Goal: Task Accomplishment & Management: Manage account settings

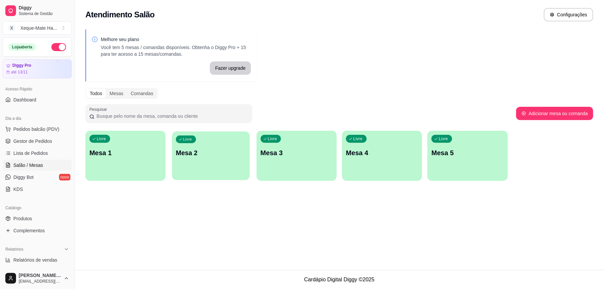
click at [198, 154] on p "Mesa 2" at bounding box center [211, 153] width 70 height 9
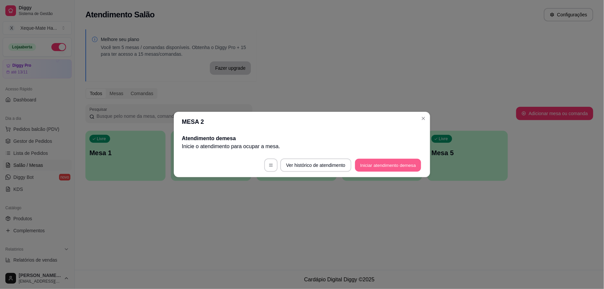
click at [378, 163] on button "Iniciar atendimento de mesa" at bounding box center [388, 165] width 66 height 13
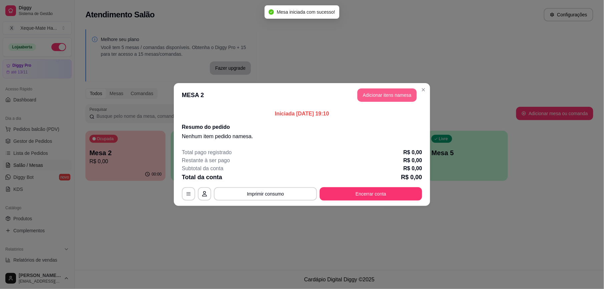
click at [387, 95] on button "Adicionar itens na mesa" at bounding box center [387, 94] width 59 height 13
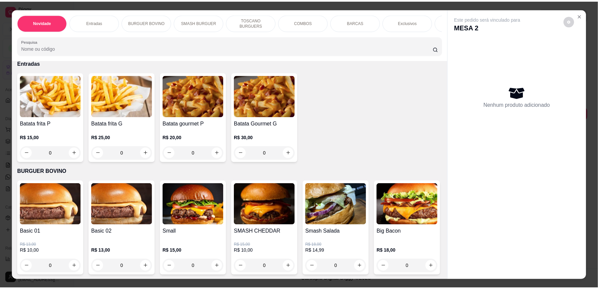
scroll to position [175, 0]
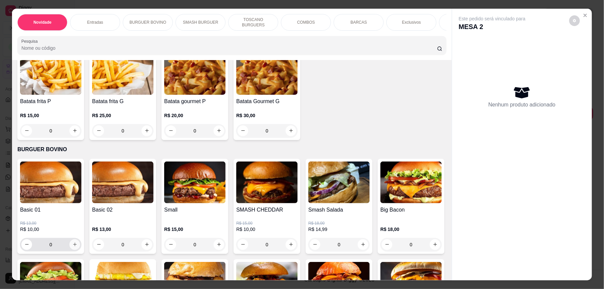
click at [72, 247] on icon "increase-product-quantity" at bounding box center [74, 244] width 5 height 5
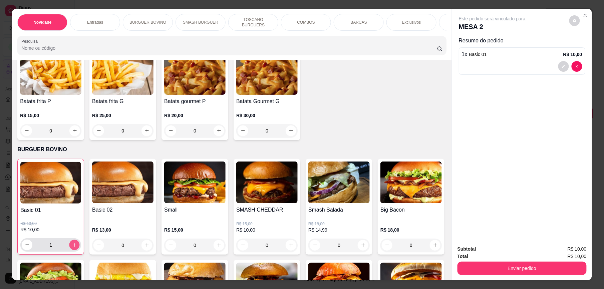
click at [73, 247] on icon "increase-product-quantity" at bounding box center [74, 244] width 3 height 3
type input "3"
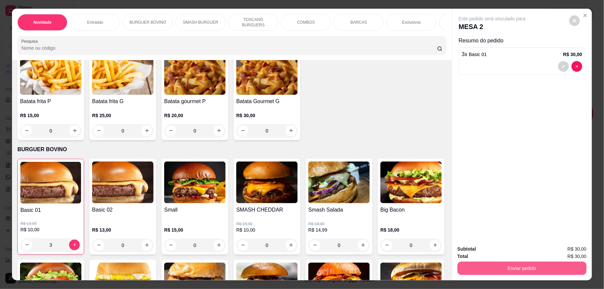
click at [541, 271] on button "Enviar pedido" at bounding box center [522, 268] width 129 height 13
click at [575, 251] on button "Enviar pedido" at bounding box center [569, 252] width 37 height 12
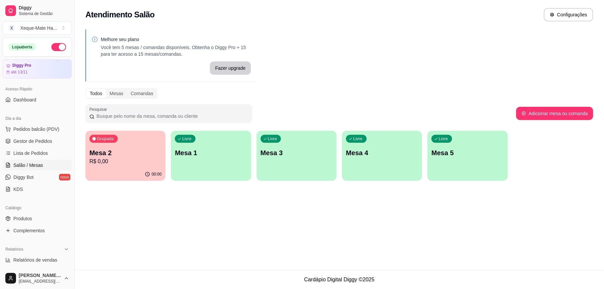
click at [129, 163] on p "R$ 0,00" at bounding box center [125, 162] width 72 height 8
click at [56, 142] on link "Gestor de Pedidos" at bounding box center [37, 141] width 69 height 11
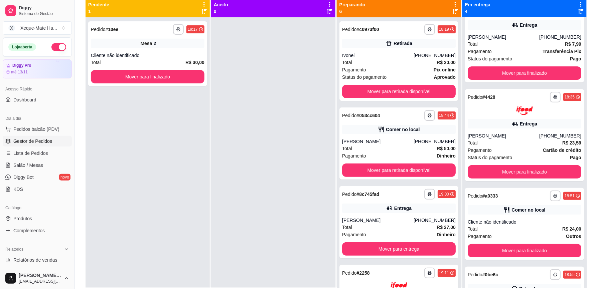
scroll to position [73, 0]
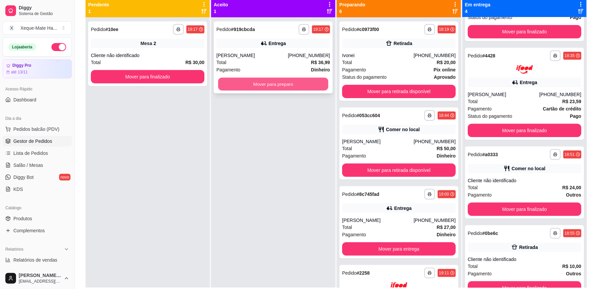
click at [270, 83] on button "Mover para preparo" at bounding box center [273, 84] width 110 height 13
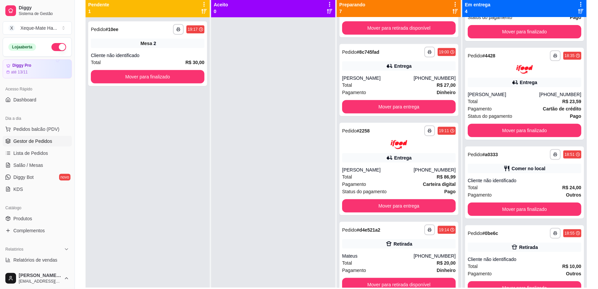
scroll to position [139, 0]
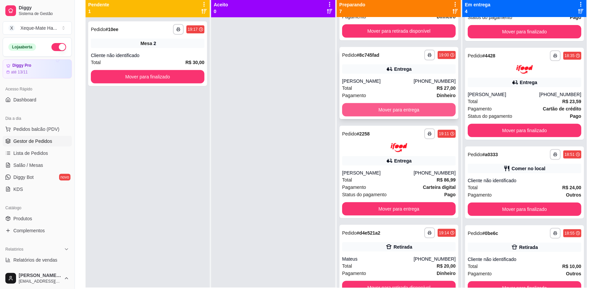
click at [428, 107] on button "Mover para entrega" at bounding box center [399, 109] width 114 height 13
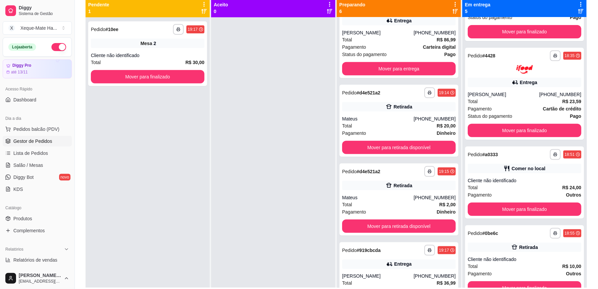
scroll to position [218, 0]
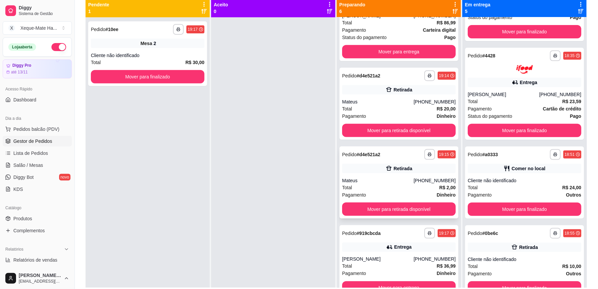
click at [385, 175] on div "**********" at bounding box center [398, 183] width 119 height 72
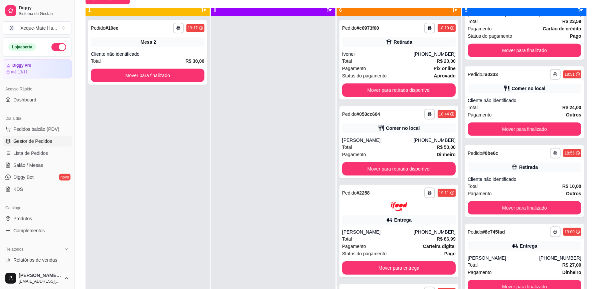
scroll to position [19, 0]
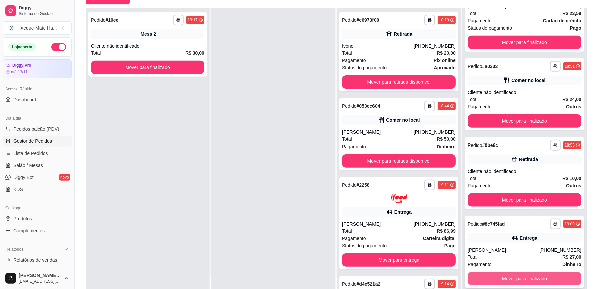
click at [546, 274] on button "Mover para finalizado" at bounding box center [524, 278] width 114 height 13
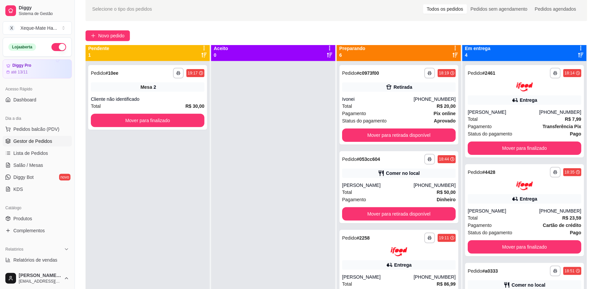
scroll to position [0, 0]
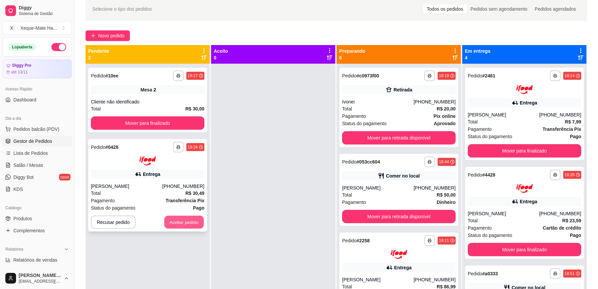
click at [188, 219] on button "Aceitar pedido" at bounding box center [183, 222] width 39 height 13
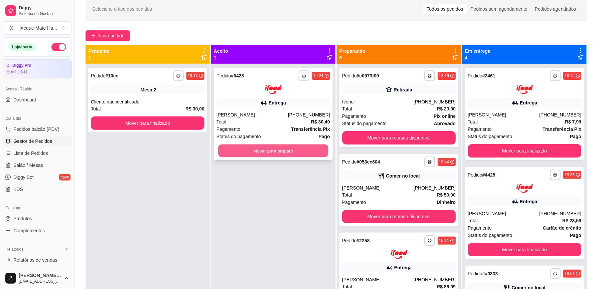
click at [298, 150] on button "Mover para preparo" at bounding box center [273, 150] width 110 height 13
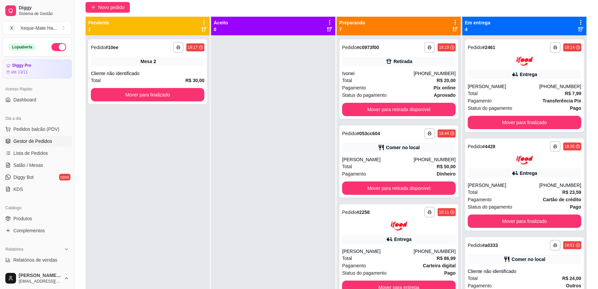
scroll to position [63, 0]
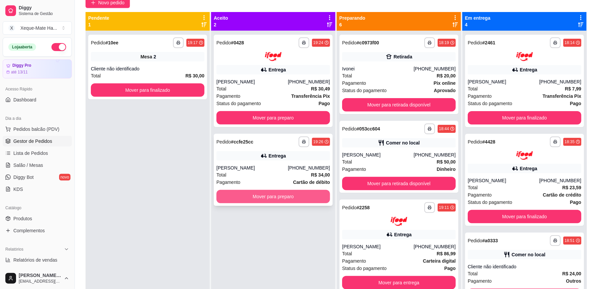
click at [277, 199] on button "Mover para preparo" at bounding box center [273, 196] width 114 height 13
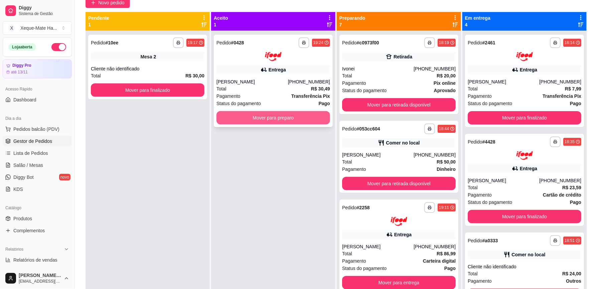
click at [313, 115] on button "Mover para preparo" at bounding box center [273, 117] width 114 height 13
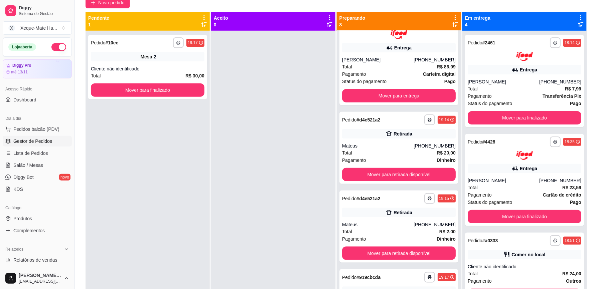
scroll to position [200, 0]
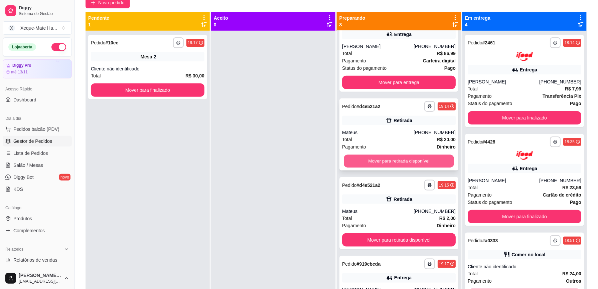
click at [417, 161] on button "Mover para retirada disponível" at bounding box center [399, 161] width 110 height 13
click at [446, 138] on div "**********" at bounding box center [398, 134] width 119 height 72
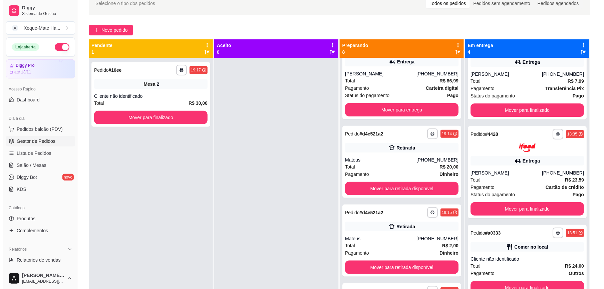
scroll to position [0, 0]
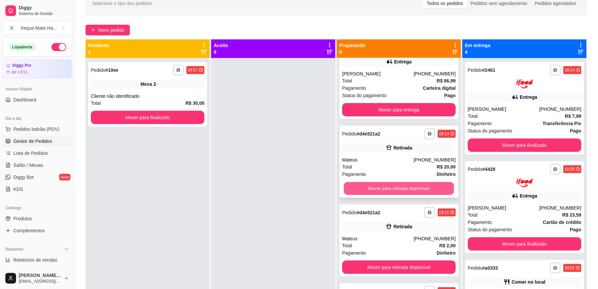
click at [423, 186] on button "Mover para retirada disponível" at bounding box center [399, 188] width 110 height 13
click at [430, 186] on button "Mover para retirada disponível" at bounding box center [399, 188] width 110 height 13
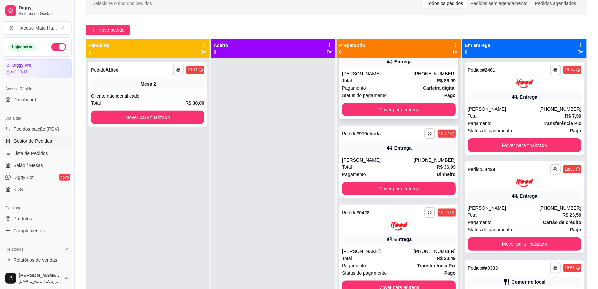
click at [401, 85] on div "Pagamento Carteira digital" at bounding box center [399, 87] width 114 height 7
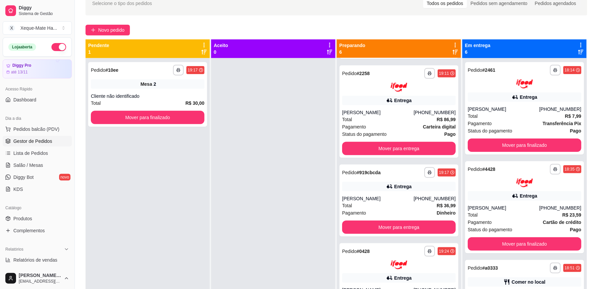
scroll to position [156, 0]
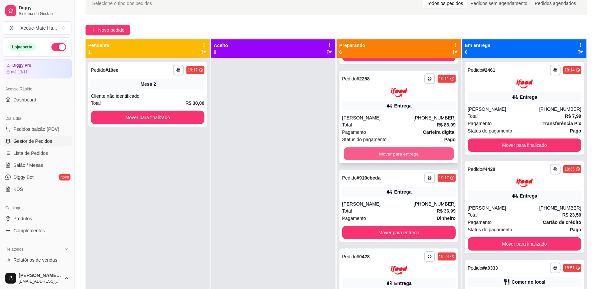
click at [425, 153] on button "Mover para entrega" at bounding box center [399, 153] width 110 height 13
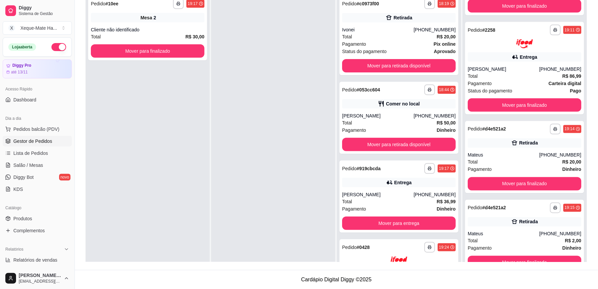
scroll to position [19, 0]
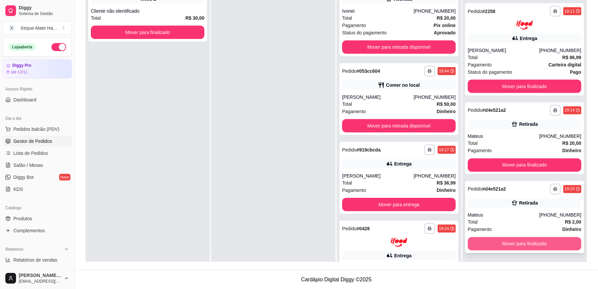
click at [542, 244] on button "Mover para finalizado" at bounding box center [524, 243] width 114 height 13
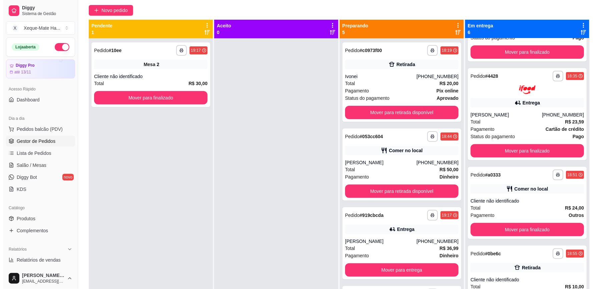
scroll to position [0, 0]
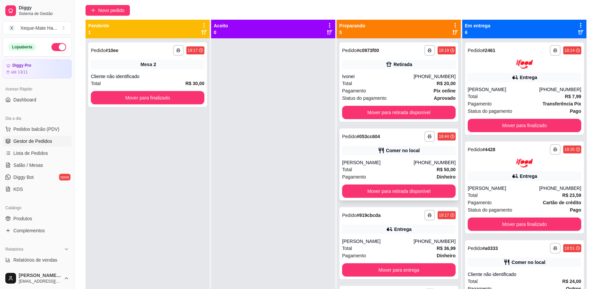
click at [411, 172] on div "Total R$ 50,00" at bounding box center [399, 169] width 114 height 7
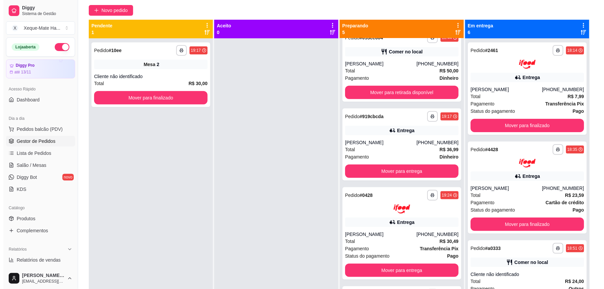
scroll to position [139, 0]
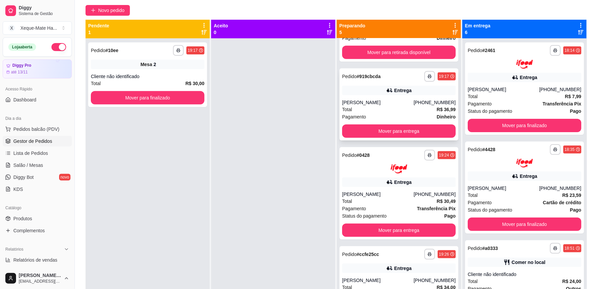
click at [404, 100] on div "[PERSON_NAME]" at bounding box center [377, 102] width 71 height 7
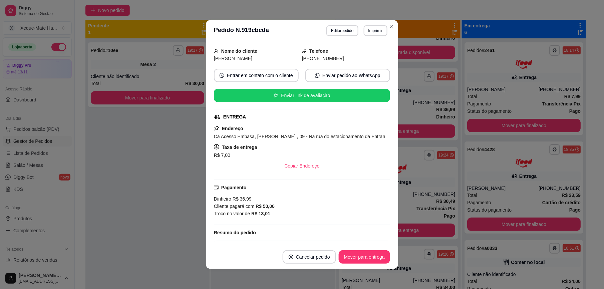
scroll to position [146, 0]
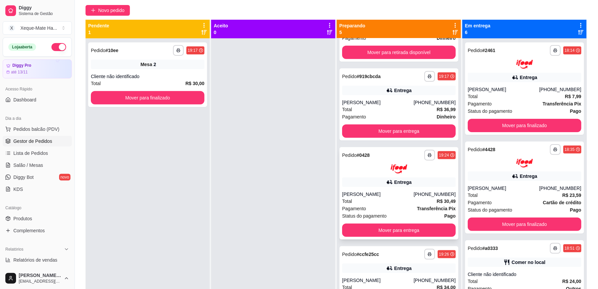
click at [395, 178] on div "Entrega" at bounding box center [399, 182] width 114 height 9
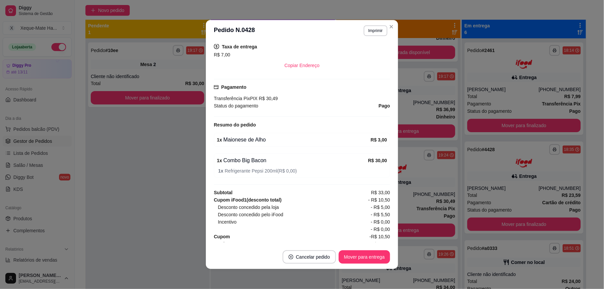
scroll to position [164, 0]
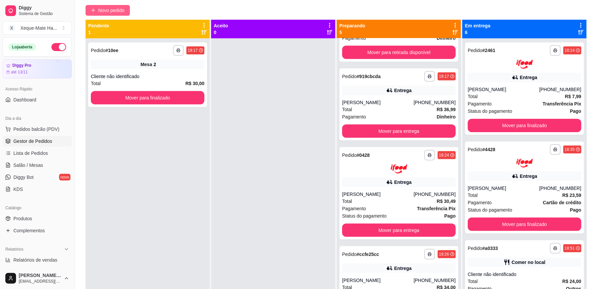
click at [94, 11] on icon "plus" at bounding box center [93, 10] width 5 height 5
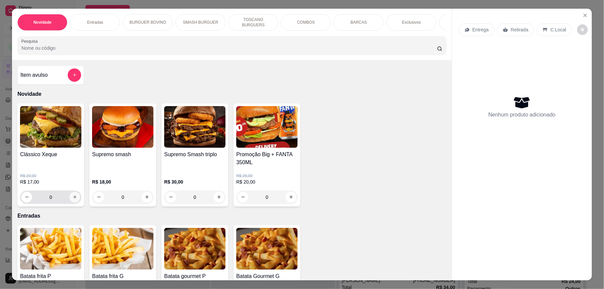
click at [72, 200] on icon "increase-product-quantity" at bounding box center [74, 197] width 5 height 5
type input "1"
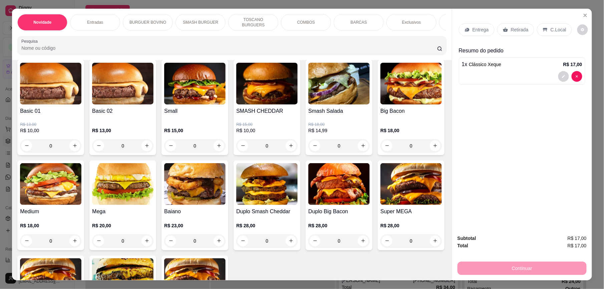
scroll to position [295, 0]
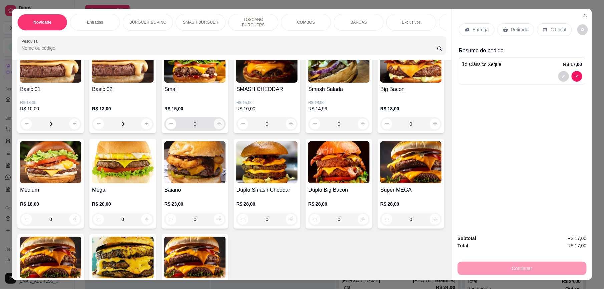
click at [217, 127] on icon "increase-product-quantity" at bounding box center [219, 124] width 5 height 5
type input "1"
click at [553, 27] on p "C.Local" at bounding box center [559, 29] width 16 height 7
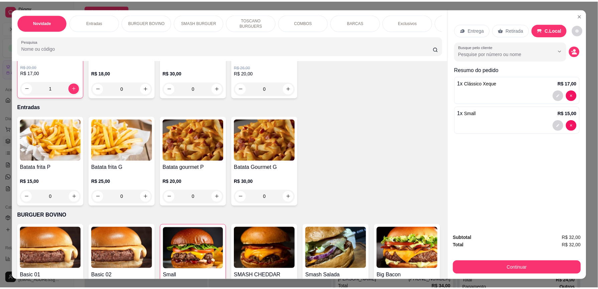
scroll to position [93, 0]
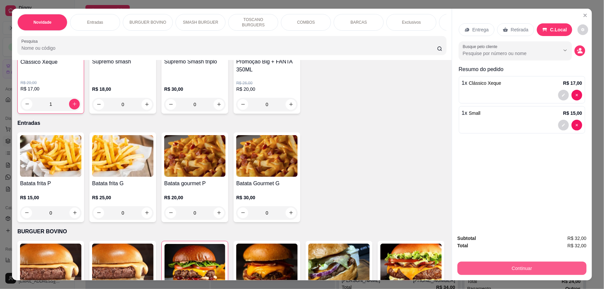
click at [530, 269] on button "Continuar" at bounding box center [522, 268] width 129 height 13
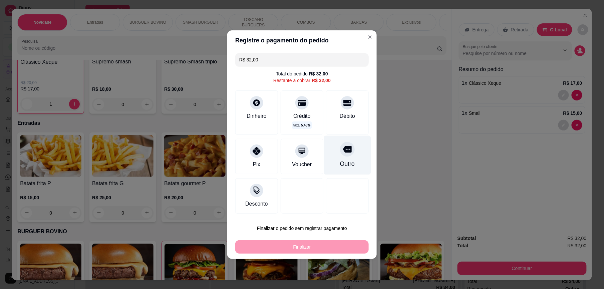
click at [345, 150] on icon at bounding box center [347, 149] width 9 height 7
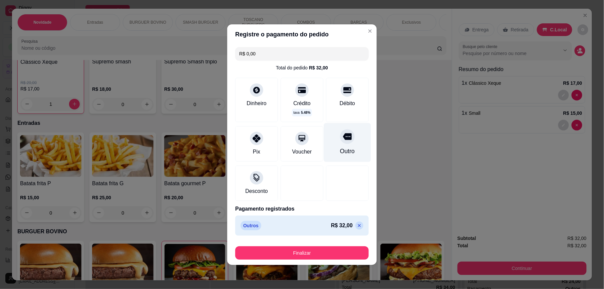
type input "R$ 0,00"
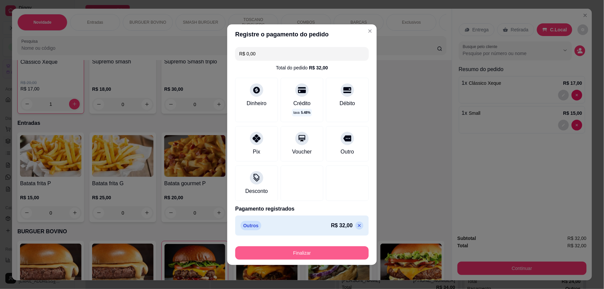
click at [340, 252] on button "Finalizar" at bounding box center [302, 252] width 134 height 13
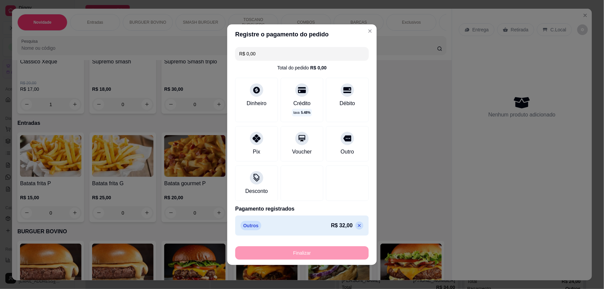
type input "0"
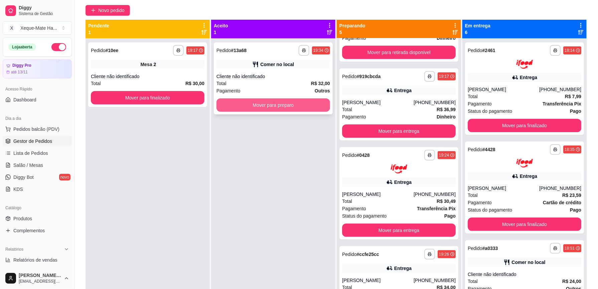
click at [297, 108] on button "Mover para preparo" at bounding box center [273, 104] width 114 height 13
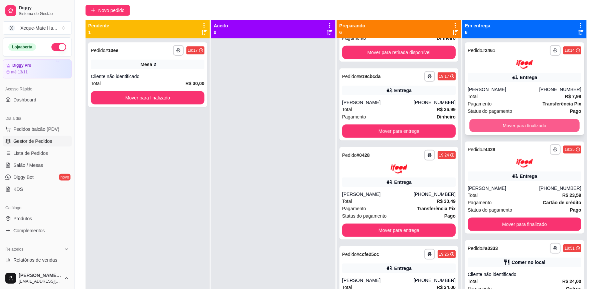
click at [522, 124] on button "Mover para finalizado" at bounding box center [524, 125] width 110 height 13
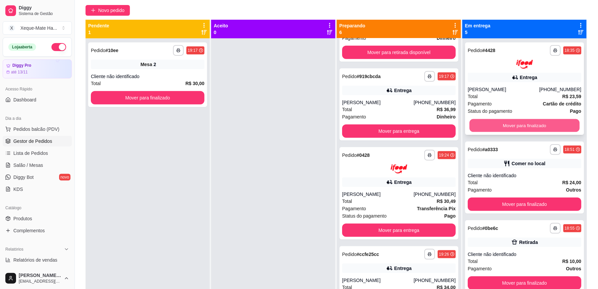
click at [529, 123] on button "Mover para finalizado" at bounding box center [524, 125] width 110 height 13
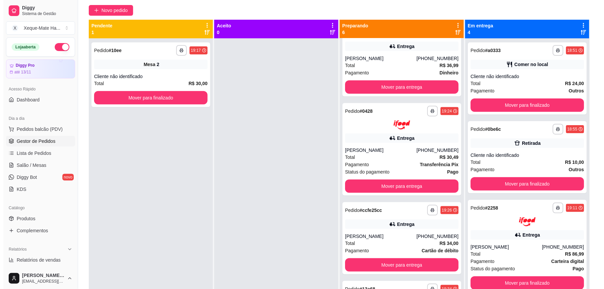
scroll to position [218, 0]
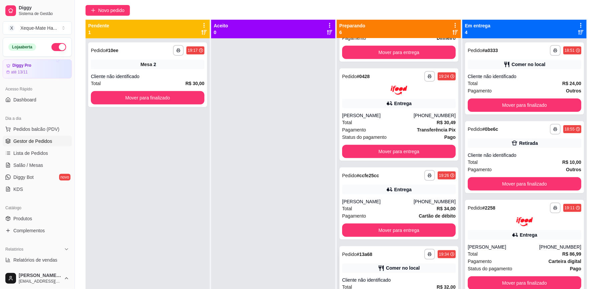
click at [397, 273] on div "**********" at bounding box center [398, 282] width 119 height 72
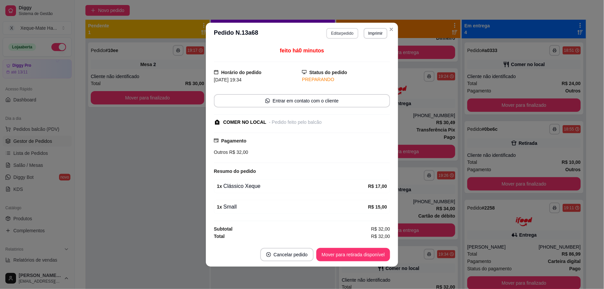
click at [349, 31] on button "Editar pedido" at bounding box center [343, 33] width 32 height 11
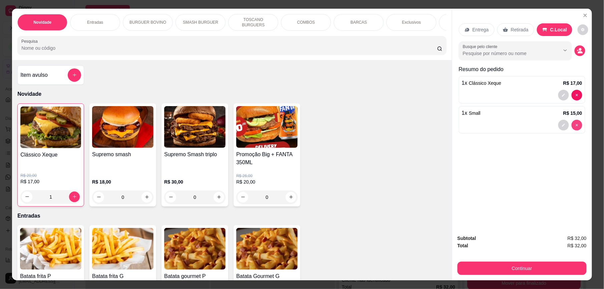
type input "0"
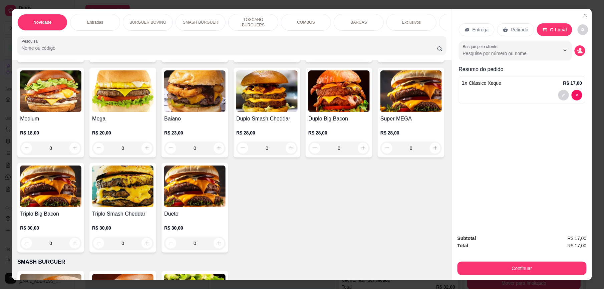
scroll to position [377, 0]
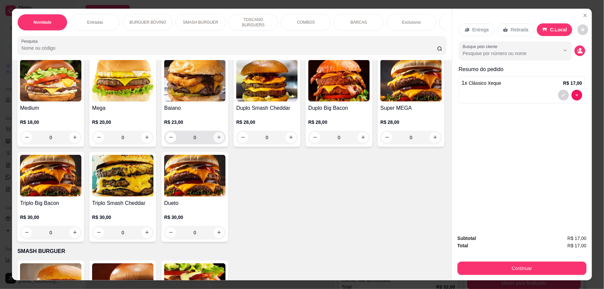
click at [222, 140] on icon "increase-product-quantity" at bounding box center [219, 137] width 5 height 5
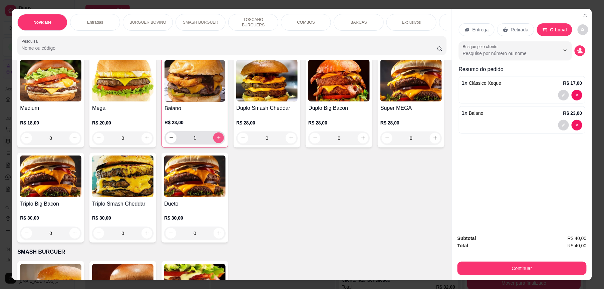
type input "1"
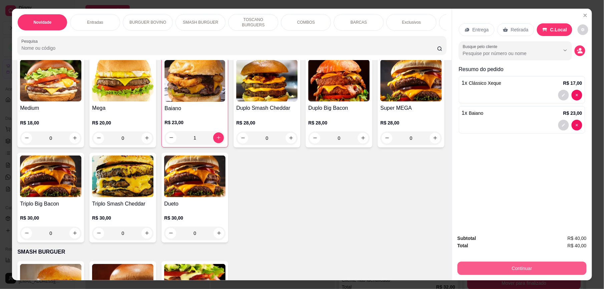
click at [501, 267] on button "Continuar" at bounding box center [522, 268] width 129 height 13
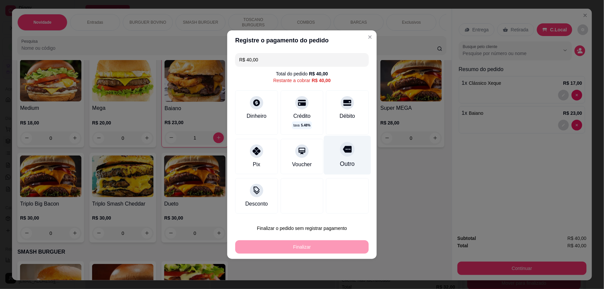
click at [343, 154] on icon at bounding box center [347, 149] width 9 height 9
type input "R$ 0,00"
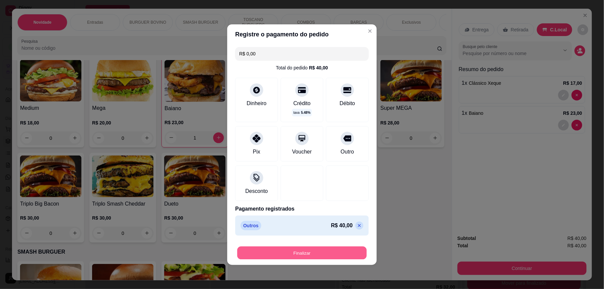
click at [344, 253] on button "Finalizar" at bounding box center [302, 252] width 130 height 13
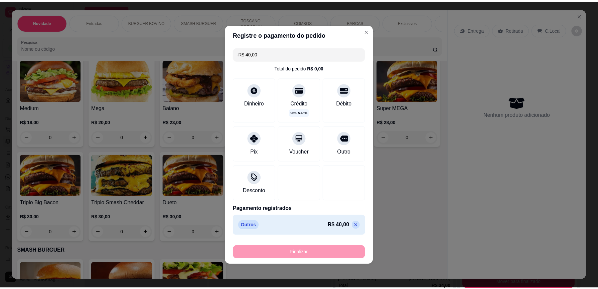
scroll to position [139, 0]
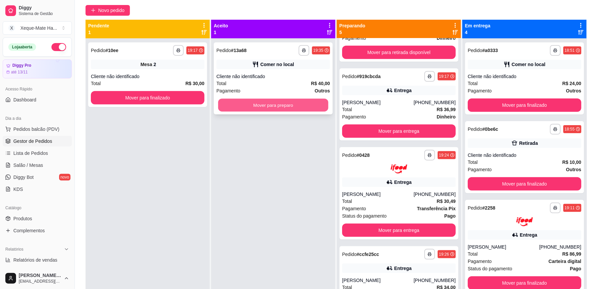
click at [296, 103] on button "Mover para preparo" at bounding box center [273, 105] width 110 height 13
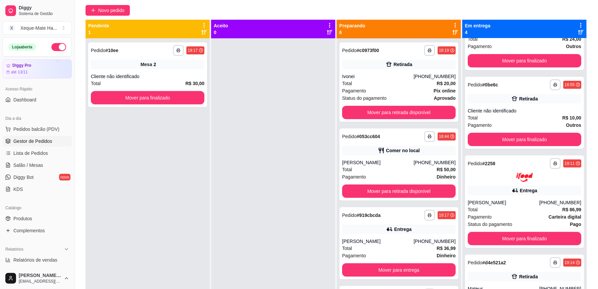
scroll to position [52, 0]
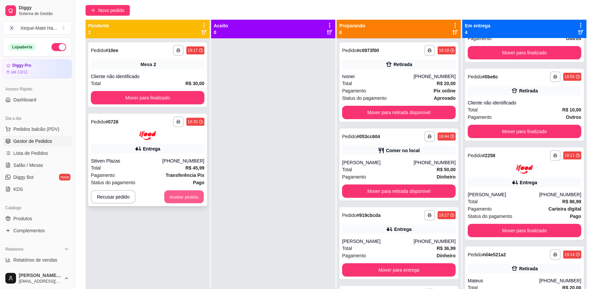
click at [186, 192] on button "Aceitar pedido" at bounding box center [183, 196] width 39 height 13
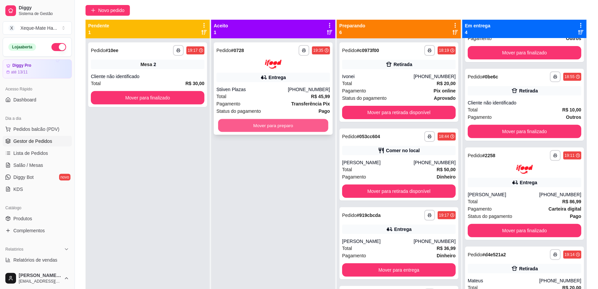
click at [309, 126] on button "Mover para preparo" at bounding box center [273, 125] width 110 height 13
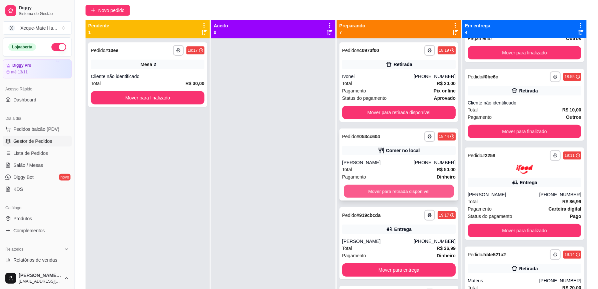
click at [397, 192] on button "Mover para retirada disponível" at bounding box center [399, 191] width 110 height 13
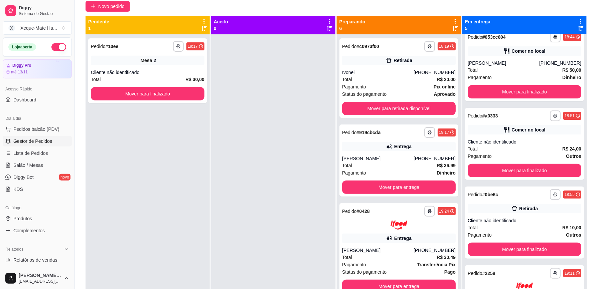
scroll to position [6, 0]
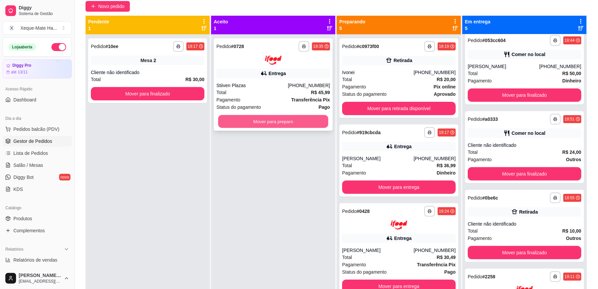
click at [289, 120] on button "Mover para preparo" at bounding box center [273, 121] width 110 height 13
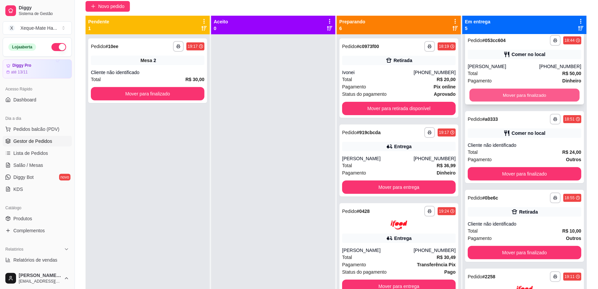
click at [538, 95] on button "Mover para finalizado" at bounding box center [524, 95] width 110 height 13
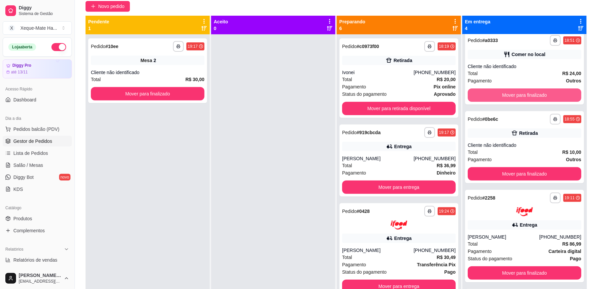
scroll to position [0, 0]
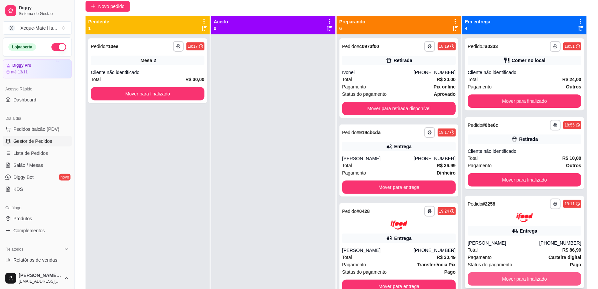
click at [532, 276] on button "Mover para finalizado" at bounding box center [524, 278] width 114 height 13
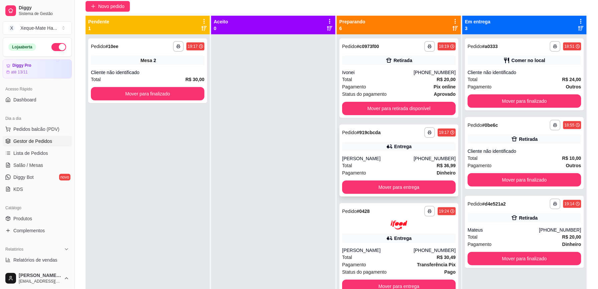
click at [390, 168] on div "Total R$ 36,99" at bounding box center [399, 165] width 114 height 7
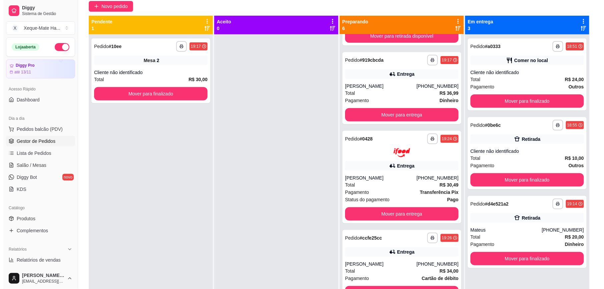
scroll to position [91, 0]
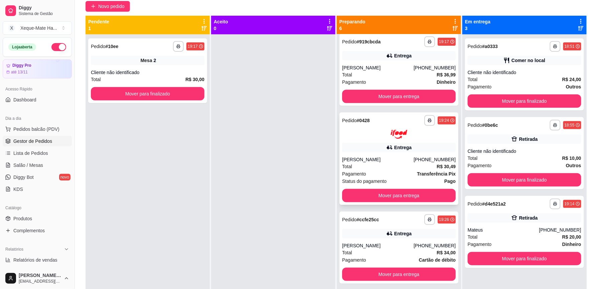
click at [404, 152] on div "Entrega" at bounding box center [399, 147] width 114 height 9
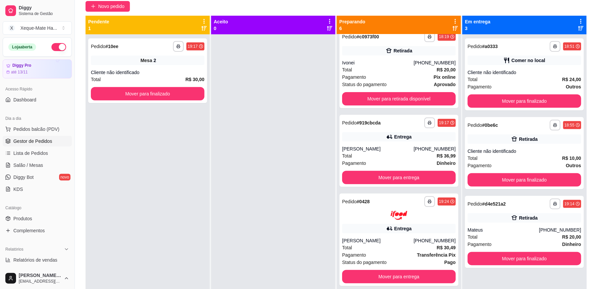
scroll to position [0, 0]
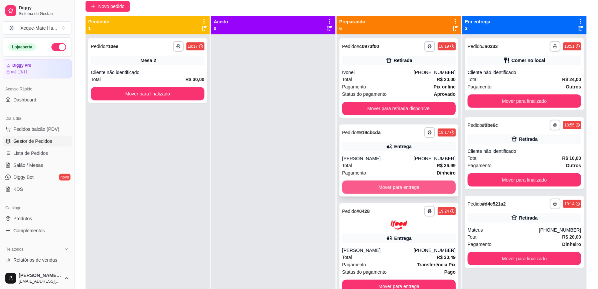
click at [396, 188] on button "Mover para entrega" at bounding box center [399, 187] width 114 height 13
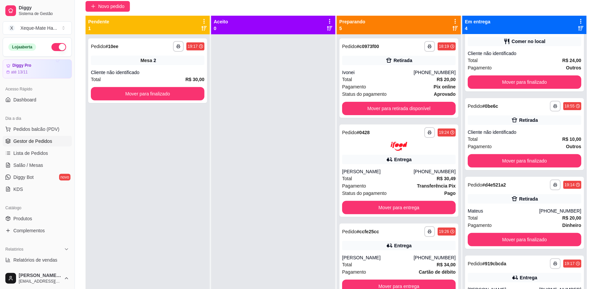
scroll to position [32, 0]
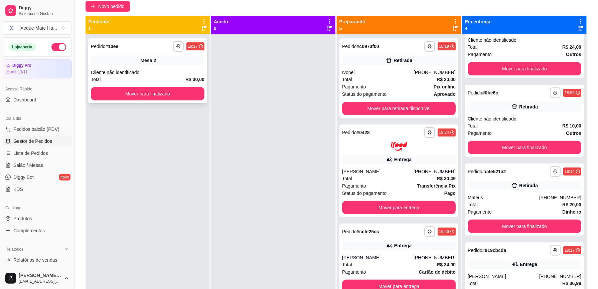
click at [154, 63] on div "2" at bounding box center [155, 60] width 3 height 7
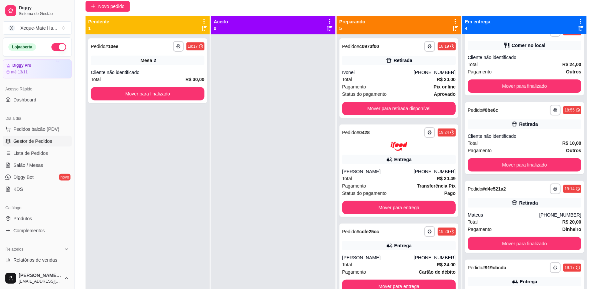
scroll to position [0, 0]
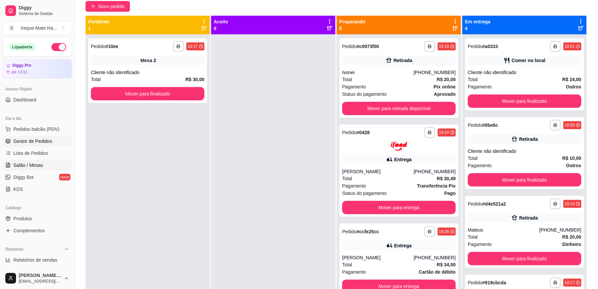
click at [33, 164] on span "Salão / Mesas" at bounding box center [28, 165] width 30 height 7
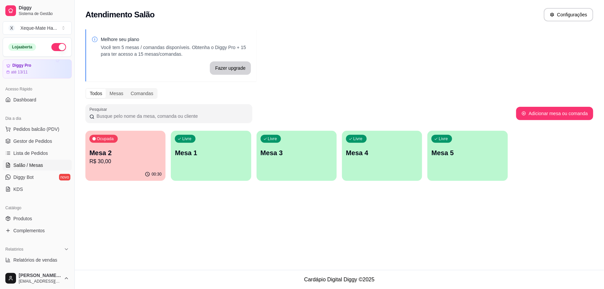
click at [138, 160] on p "R$ 30,00" at bounding box center [125, 162] width 72 height 8
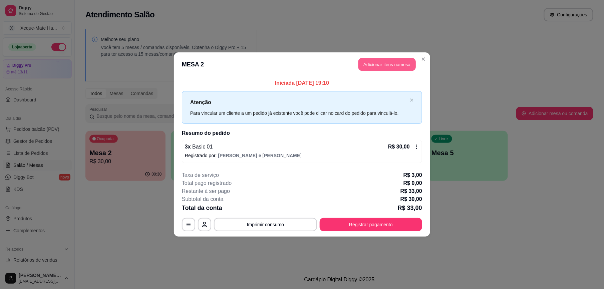
click at [385, 63] on button "Adicionar itens na mesa" at bounding box center [387, 64] width 57 height 13
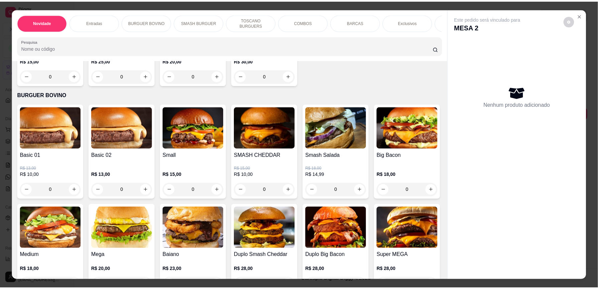
scroll to position [235, 0]
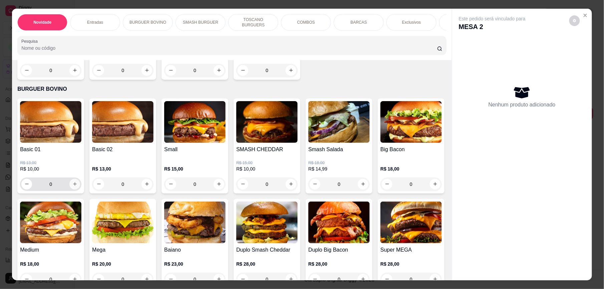
click at [72, 187] on icon "increase-product-quantity" at bounding box center [74, 184] width 5 height 5
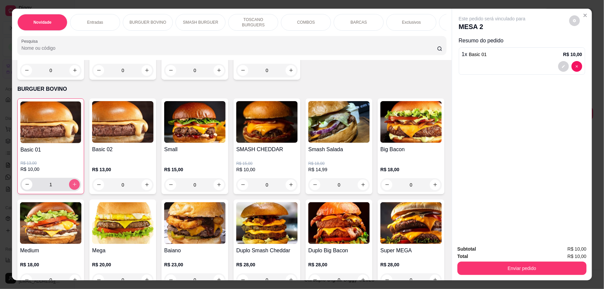
click at [73, 187] on icon "increase-product-quantity" at bounding box center [75, 185] width 4 height 4
click at [73, 186] on icon "increase-product-quantity" at bounding box center [74, 184] width 3 height 3
type input "3"
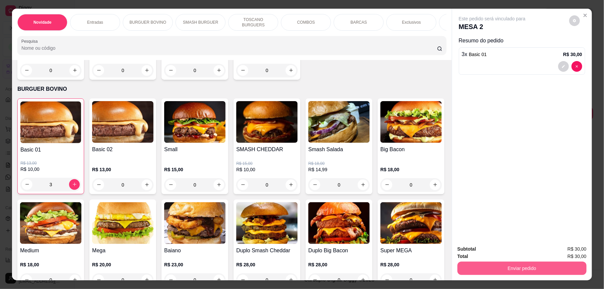
click at [518, 270] on button "Enviar pedido" at bounding box center [522, 268] width 129 height 13
click at [569, 248] on button "Enviar pedido" at bounding box center [569, 252] width 37 height 12
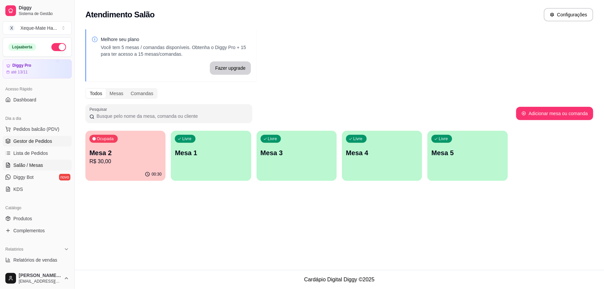
click at [47, 145] on span "Gestor de Pedidos" at bounding box center [32, 141] width 39 height 7
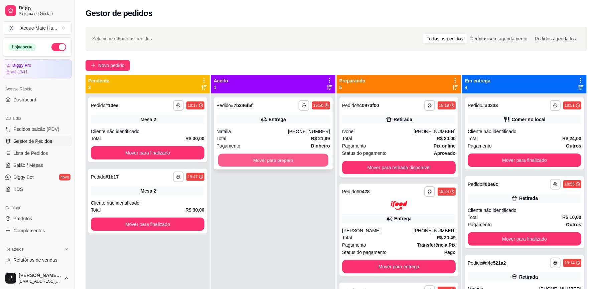
click at [267, 159] on button "Mover para preparo" at bounding box center [273, 160] width 110 height 13
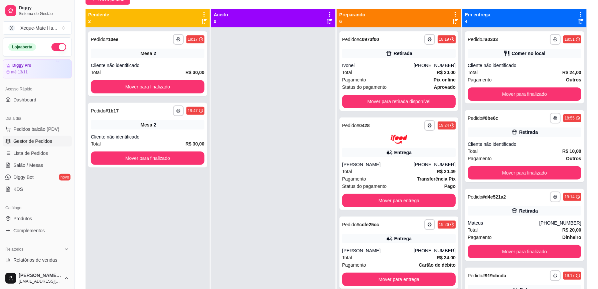
scroll to position [72, 0]
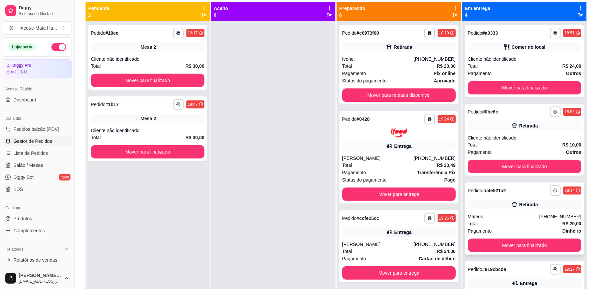
drag, startPoint x: 568, startPoint y: 172, endPoint x: 568, endPoint y: 218, distance: 46.1
click at [568, 218] on div "**********" at bounding box center [524, 165] width 124 height 289
click at [282, 235] on div at bounding box center [273, 165] width 124 height 289
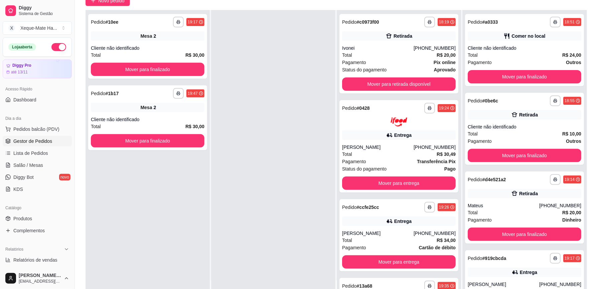
scroll to position [0, 0]
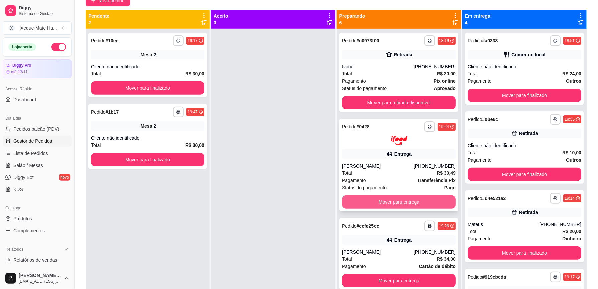
click at [410, 199] on button "Mover para entrega" at bounding box center [399, 201] width 114 height 13
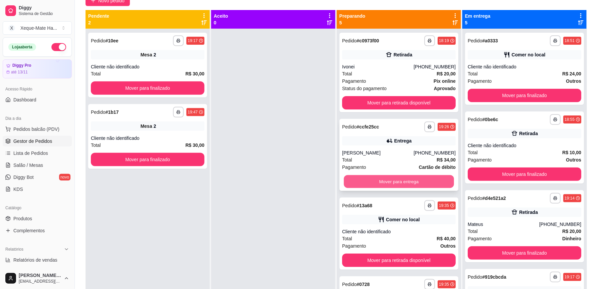
click at [404, 178] on button "Mover para entrega" at bounding box center [399, 181] width 110 height 13
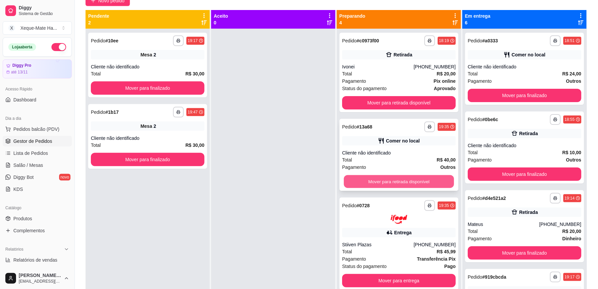
click at [405, 181] on button "Mover para retirada disponível" at bounding box center [399, 181] width 110 height 13
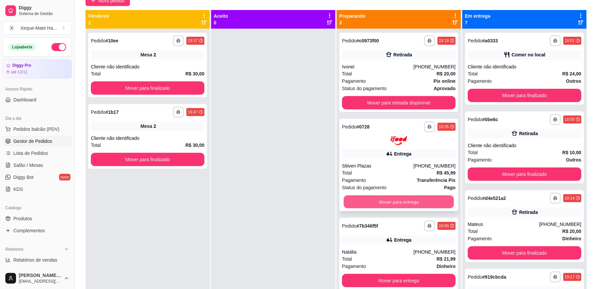
click at [394, 202] on button "Mover para entrega" at bounding box center [399, 201] width 110 height 13
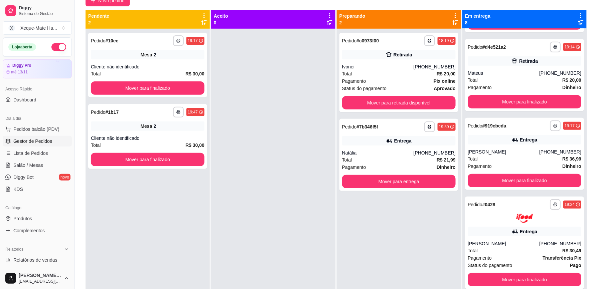
scroll to position [162, 0]
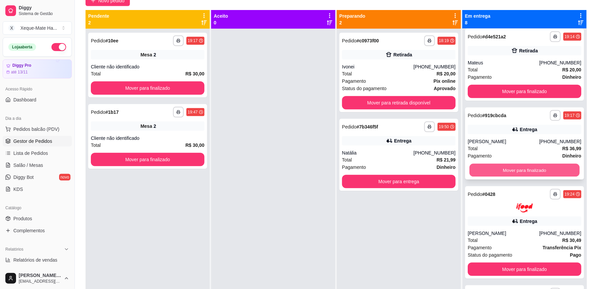
click at [555, 166] on button "Mover para finalizado" at bounding box center [524, 170] width 110 height 13
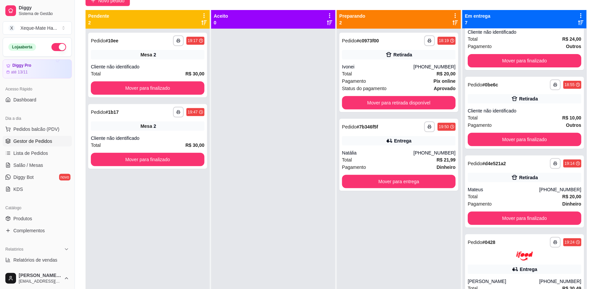
scroll to position [0, 0]
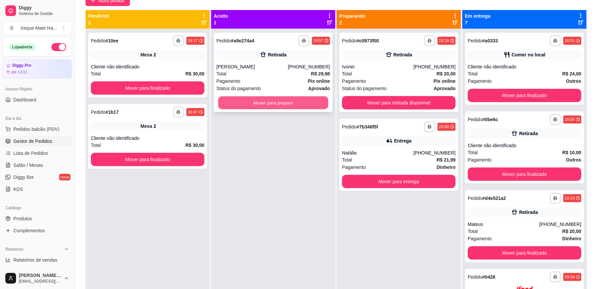
click at [304, 102] on button "Mover para preparo" at bounding box center [273, 102] width 110 height 13
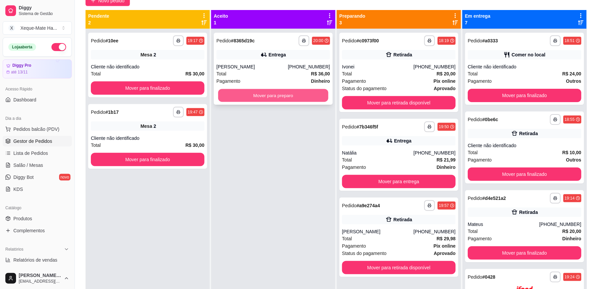
click at [297, 98] on button "Mover para preparo" at bounding box center [273, 95] width 110 height 13
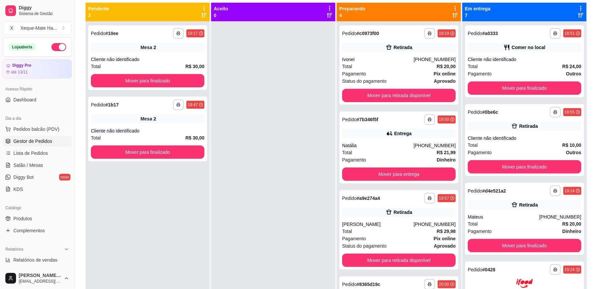
scroll to position [74, 0]
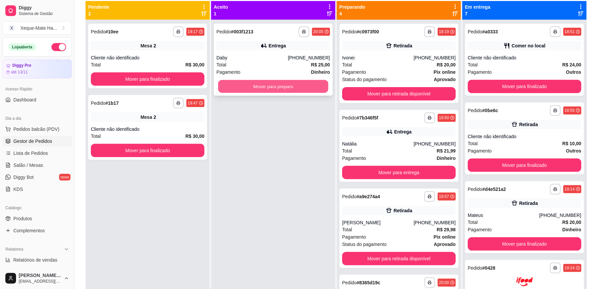
click at [304, 80] on button "Mover para preparo" at bounding box center [273, 86] width 110 height 13
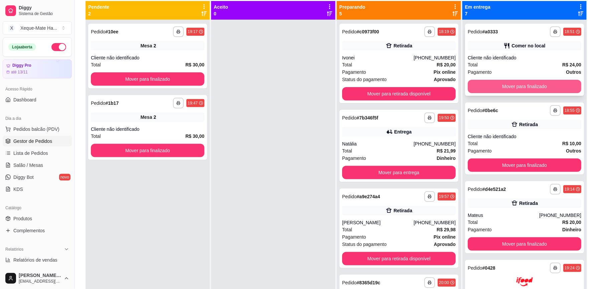
click at [531, 86] on button "Mover para finalizado" at bounding box center [524, 86] width 114 height 13
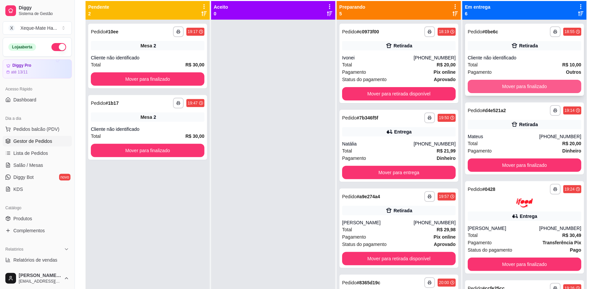
click at [531, 85] on button "Mover para finalizado" at bounding box center [524, 86] width 114 height 13
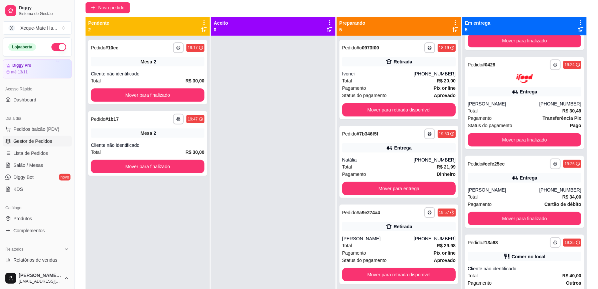
scroll to position [56, 0]
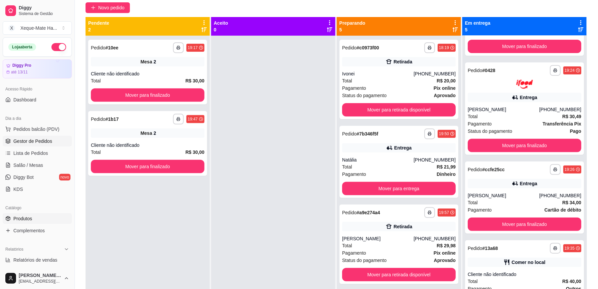
click at [32, 219] on link "Produtos" at bounding box center [37, 218] width 69 height 11
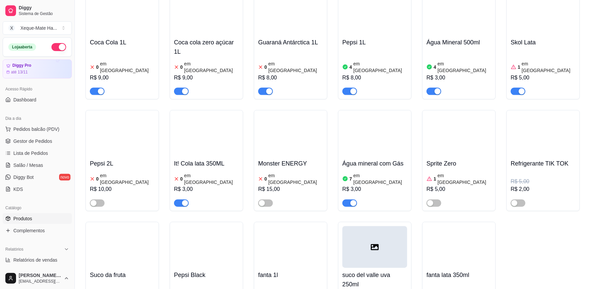
scroll to position [2016, 0]
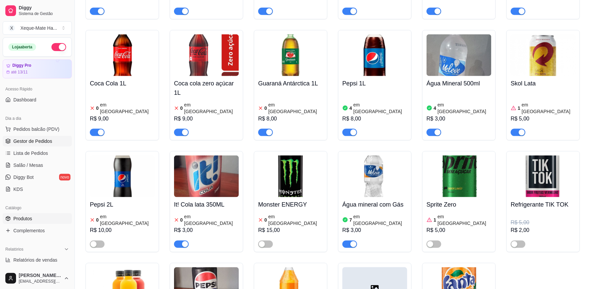
click at [45, 141] on span "Gestor de Pedidos" at bounding box center [32, 141] width 39 height 7
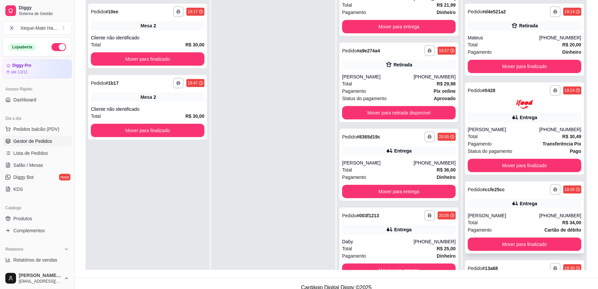
scroll to position [95, 0]
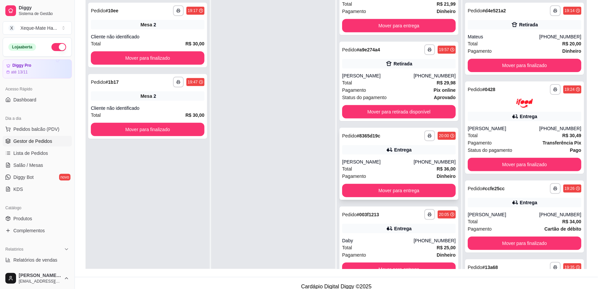
click at [411, 168] on div "Total R$ 36,00" at bounding box center [399, 168] width 114 height 7
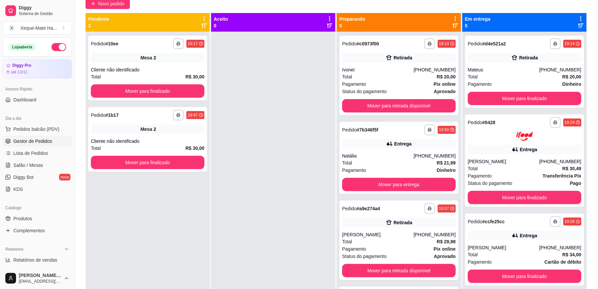
scroll to position [56, 0]
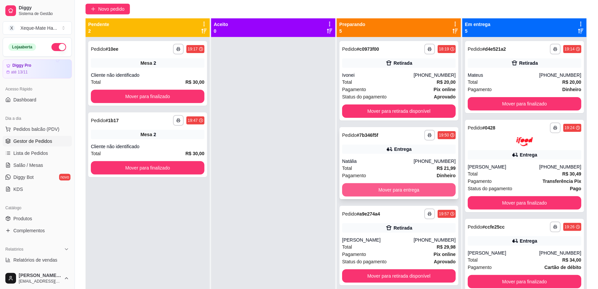
click at [417, 192] on button "Mover para entrega" at bounding box center [399, 189] width 114 height 13
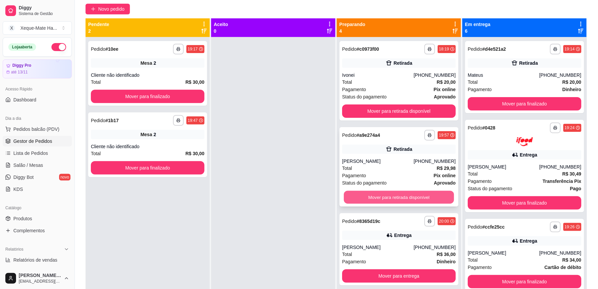
click at [430, 195] on button "Mover para retirada disponível" at bounding box center [399, 197] width 110 height 13
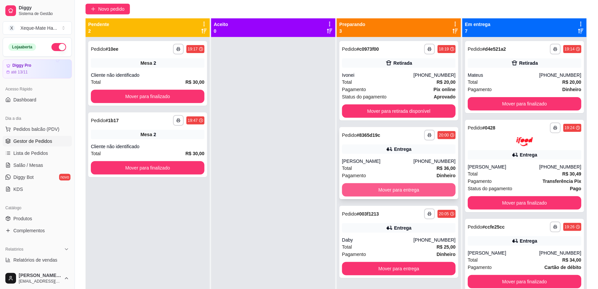
click at [440, 190] on button "Mover para entrega" at bounding box center [399, 189] width 114 height 13
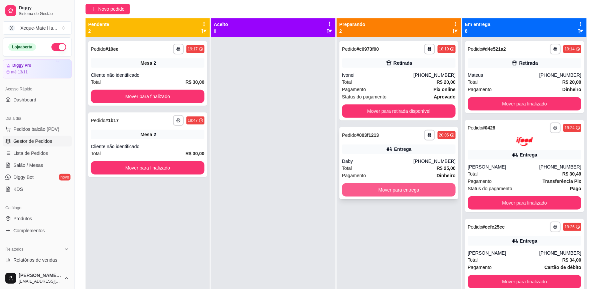
click at [437, 190] on button "Mover para entrega" at bounding box center [399, 189] width 114 height 13
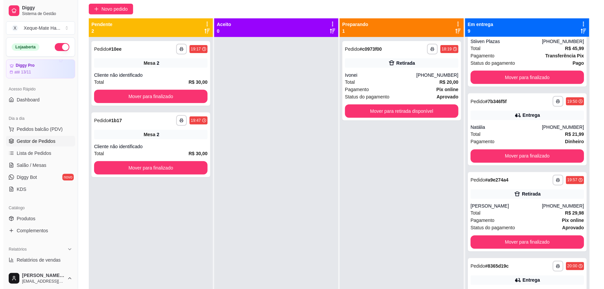
scroll to position [258, 0]
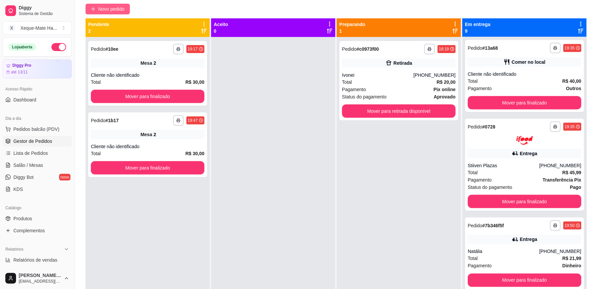
click at [112, 5] on span "Novo pedido" at bounding box center [111, 8] width 26 height 7
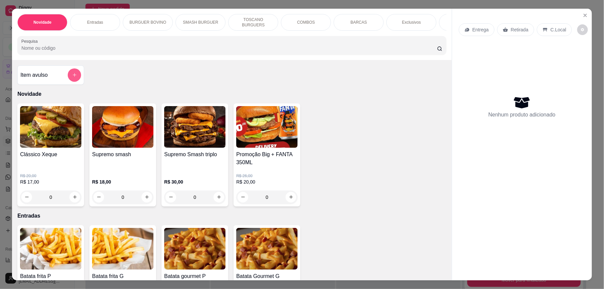
click at [73, 77] on icon "add-separate-item" at bounding box center [74, 74] width 5 height 5
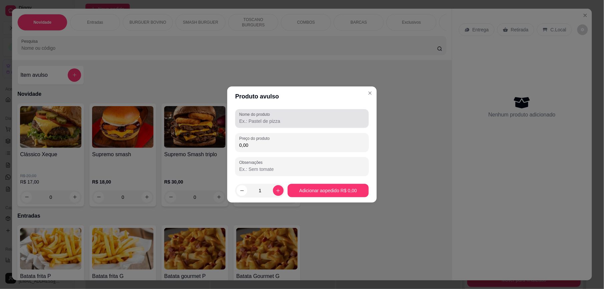
click at [286, 120] on input "Nome do produto" at bounding box center [302, 121] width 126 height 7
type input "p"
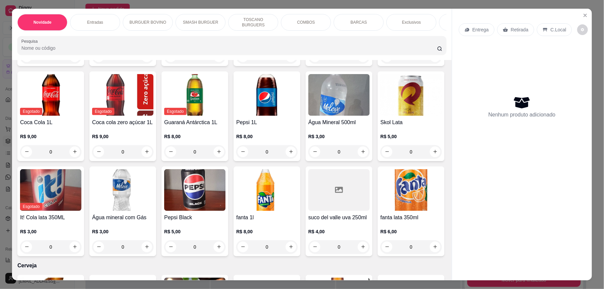
scroll to position [1554, 0]
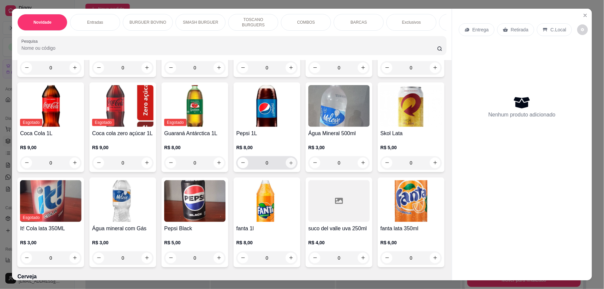
click at [296, 168] on button "increase-product-quantity" at bounding box center [291, 163] width 10 height 10
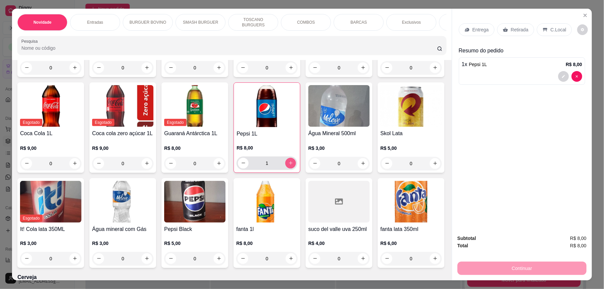
click at [296, 169] on button "increase-product-quantity" at bounding box center [290, 163] width 11 height 11
type input "2"
click at [551, 27] on p "C.Local" at bounding box center [559, 29] width 16 height 7
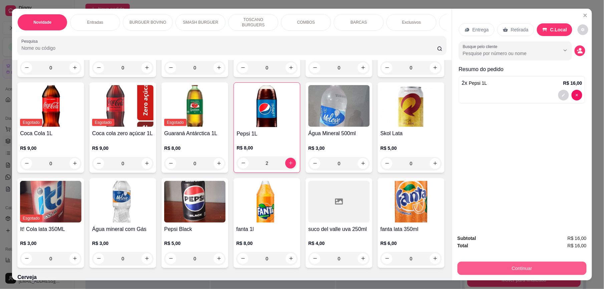
click at [512, 267] on button "Continuar" at bounding box center [522, 268] width 129 height 13
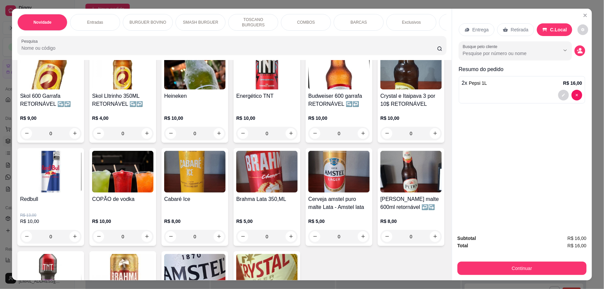
scroll to position [1812, 0]
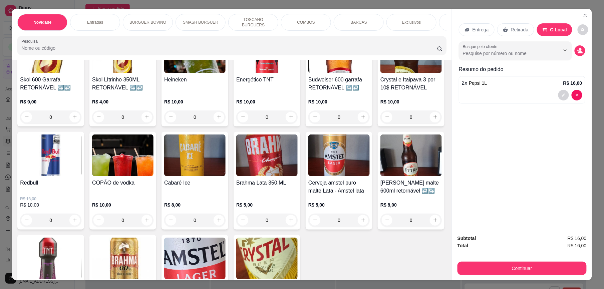
click at [289, 3] on icon "increase-product-quantity" at bounding box center [291, 1] width 4 height 4
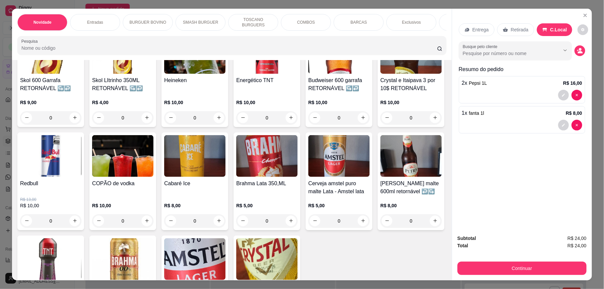
type input "1"
click at [493, 267] on button "Continuar" at bounding box center [522, 268] width 129 height 13
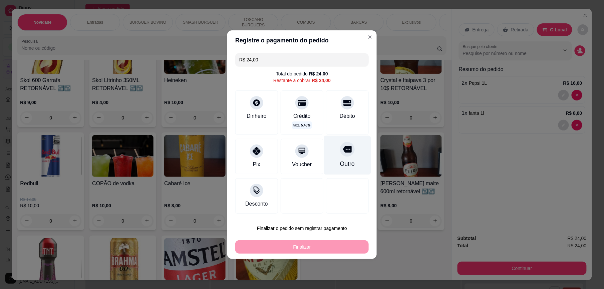
click at [343, 154] on icon at bounding box center [347, 149] width 9 height 9
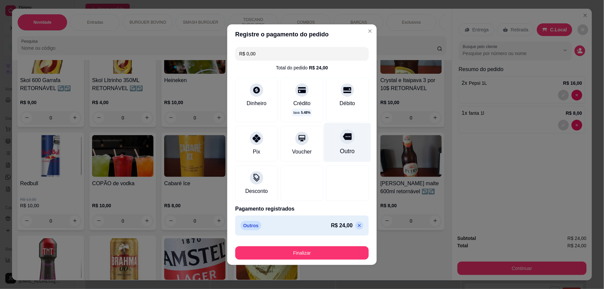
type input "R$ 0,00"
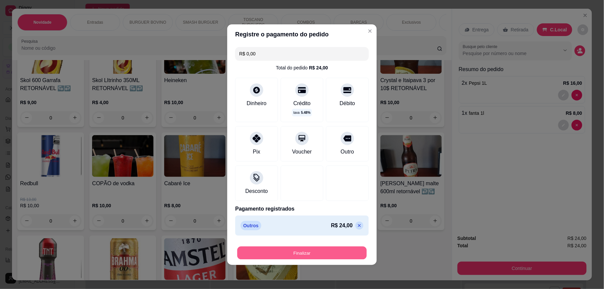
click at [331, 252] on button "Finalizar" at bounding box center [302, 252] width 130 height 13
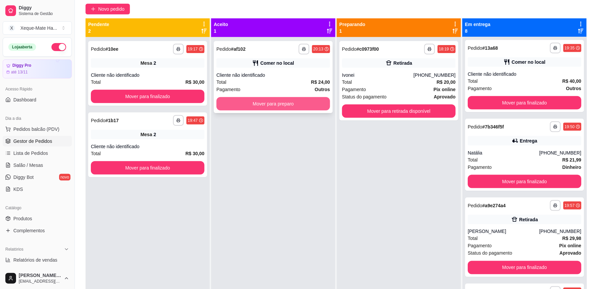
click at [302, 102] on button "Mover para preparo" at bounding box center [273, 103] width 114 height 13
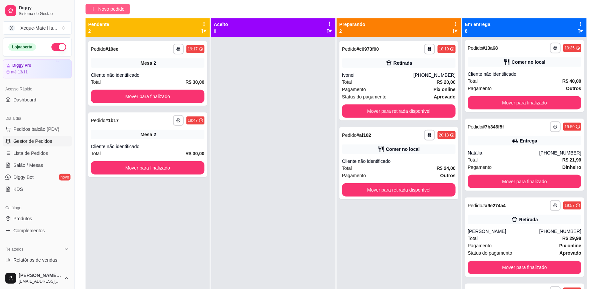
click at [115, 5] on span "Novo pedido" at bounding box center [111, 8] width 26 height 7
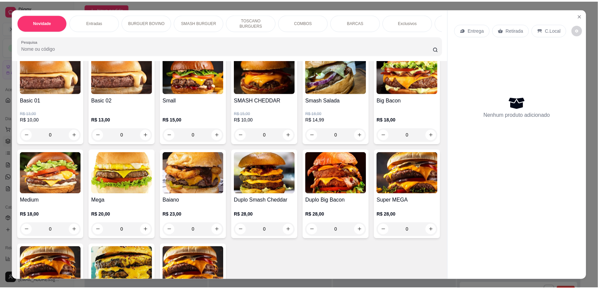
scroll to position [306, 0]
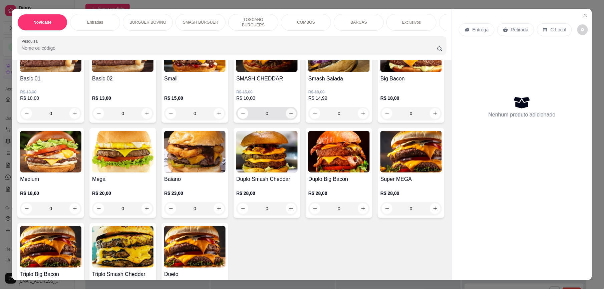
click at [289, 116] on icon "increase-product-quantity" at bounding box center [291, 113] width 5 height 5
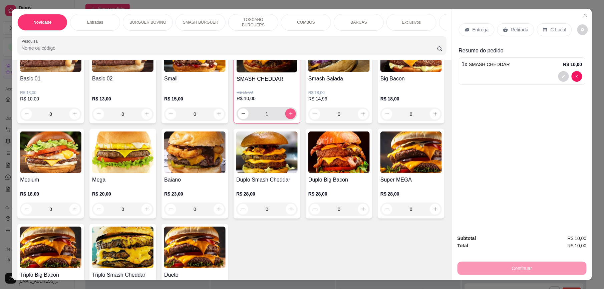
click at [289, 116] on icon "increase-product-quantity" at bounding box center [291, 114] width 4 height 4
type input "2"
click at [583, 17] on icon "Close" at bounding box center [585, 15] width 5 height 5
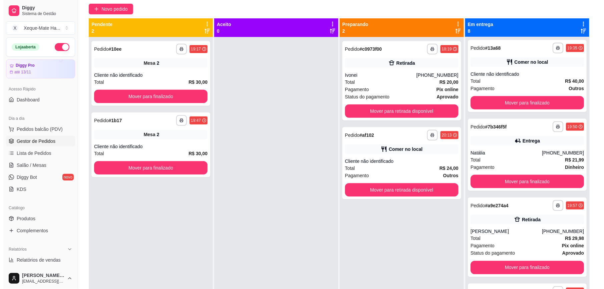
scroll to position [5, 0]
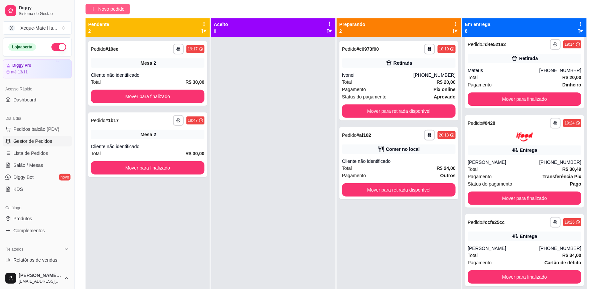
click at [119, 8] on span "Novo pedido" at bounding box center [111, 8] width 26 height 7
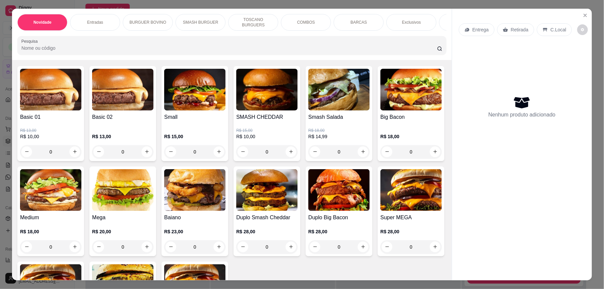
scroll to position [257, 0]
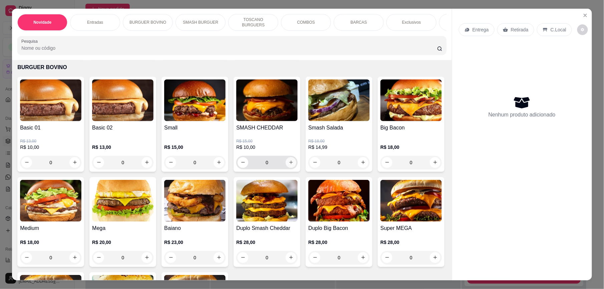
click at [289, 165] on icon "increase-product-quantity" at bounding box center [291, 163] width 4 height 4
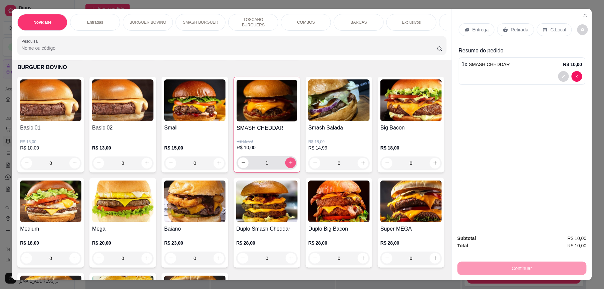
click at [289, 165] on icon "increase-product-quantity" at bounding box center [291, 163] width 4 height 4
type input "4"
click at [556, 28] on p "C.Local" at bounding box center [559, 29] width 16 height 7
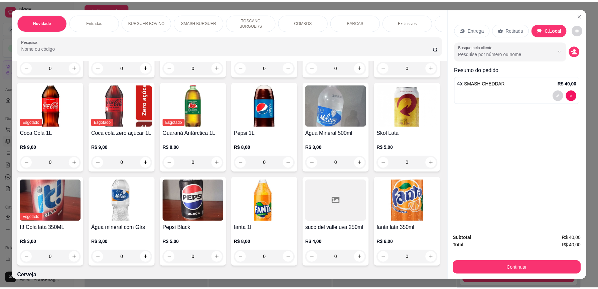
scroll to position [1631, 0]
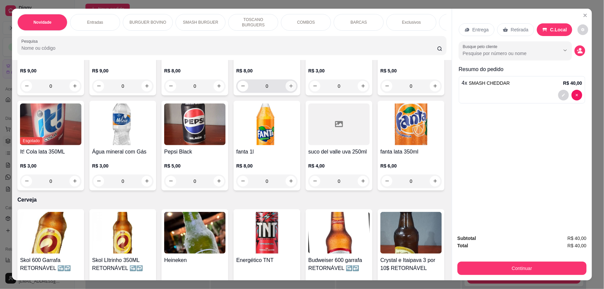
click at [293, 88] on icon "increase-product-quantity" at bounding box center [291, 86] width 4 height 4
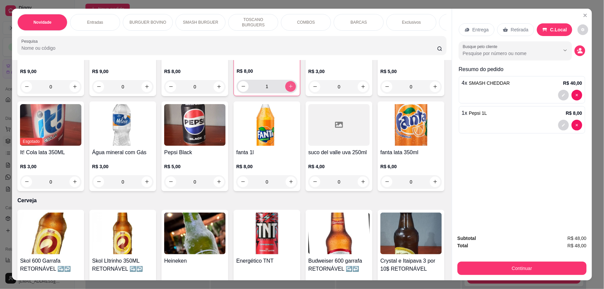
type input "1"
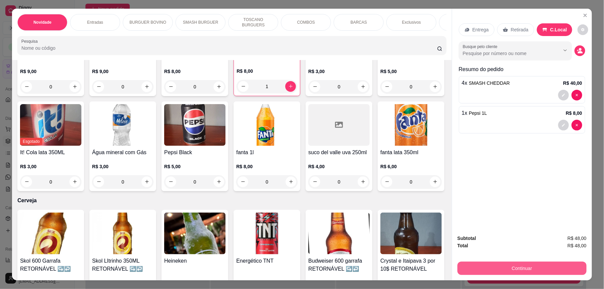
click at [525, 270] on button "Continuar" at bounding box center [522, 268] width 129 height 13
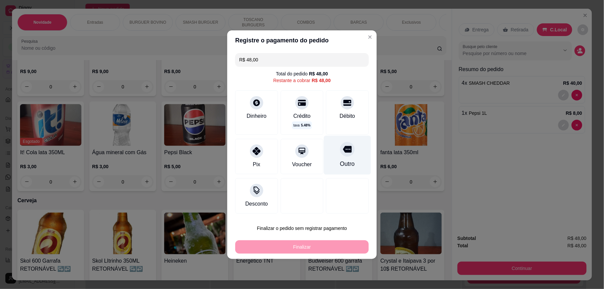
drag, startPoint x: 337, startPoint y: 151, endPoint x: 334, endPoint y: 154, distance: 4.0
click at [340, 152] on div at bounding box center [347, 149] width 15 height 15
type input "R$ 0,00"
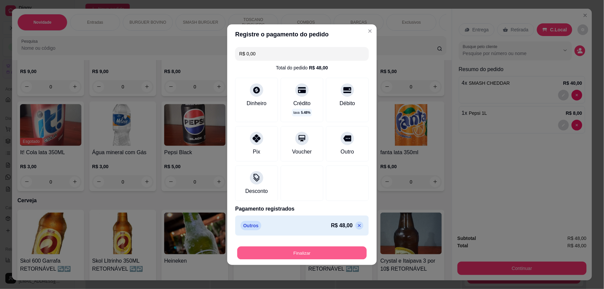
click at [306, 254] on button "Finalizar" at bounding box center [302, 252] width 130 height 13
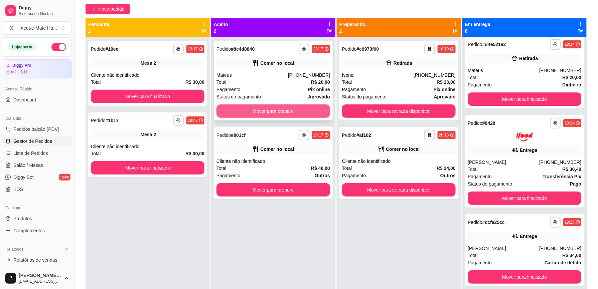
click at [285, 110] on button "Mover para preparo" at bounding box center [273, 111] width 114 height 13
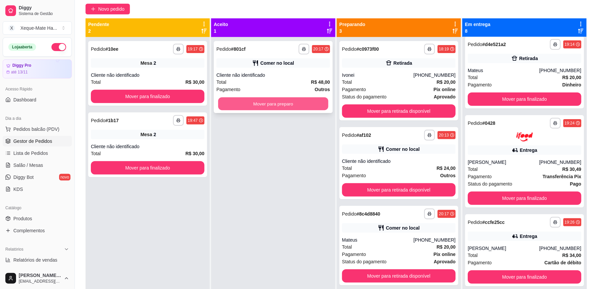
click at [288, 106] on button "Mover para preparo" at bounding box center [273, 103] width 110 height 13
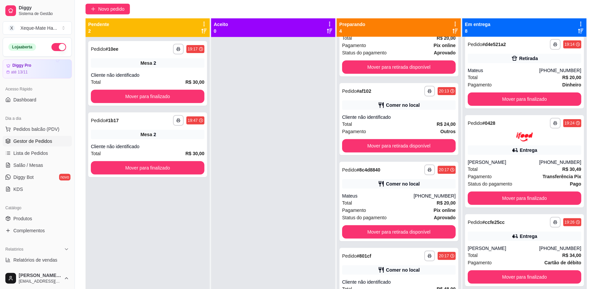
scroll to position [47, 0]
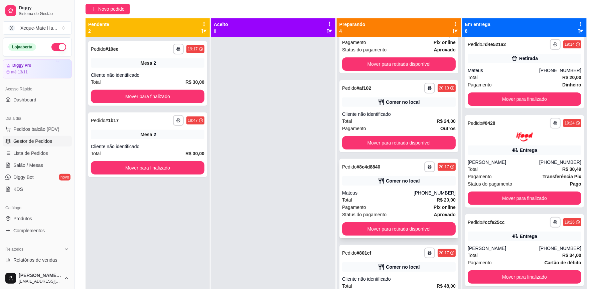
click at [378, 199] on div "Total R$ 20,00" at bounding box center [399, 199] width 114 height 7
click at [411, 115] on div "Cliente não identificado" at bounding box center [399, 114] width 114 height 7
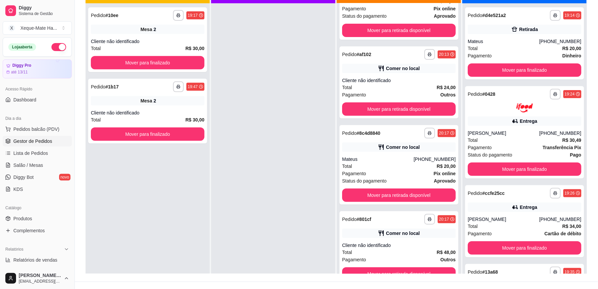
scroll to position [91, 0]
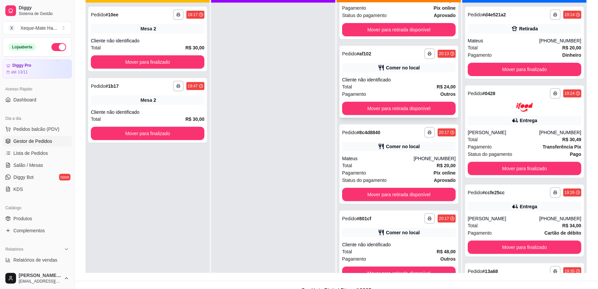
click at [406, 87] on div "Total R$ 24,00" at bounding box center [399, 86] width 114 height 7
click at [409, 89] on div "Total R$ 24,00" at bounding box center [399, 86] width 114 height 7
click at [422, 106] on button "Mover para retirada disponível" at bounding box center [399, 108] width 110 height 13
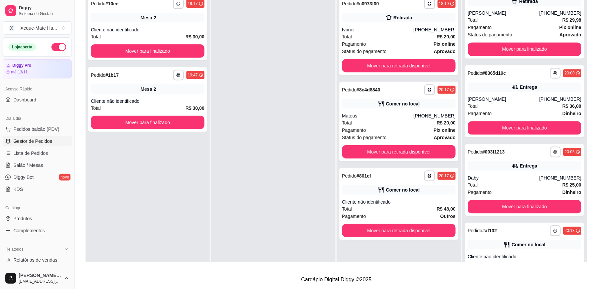
scroll to position [454, 0]
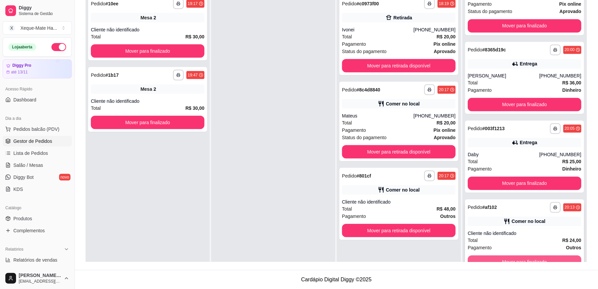
click at [560, 257] on button "Mover para finalizado" at bounding box center [524, 262] width 114 height 13
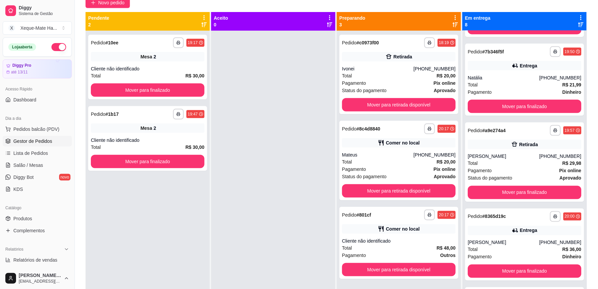
scroll to position [328, 0]
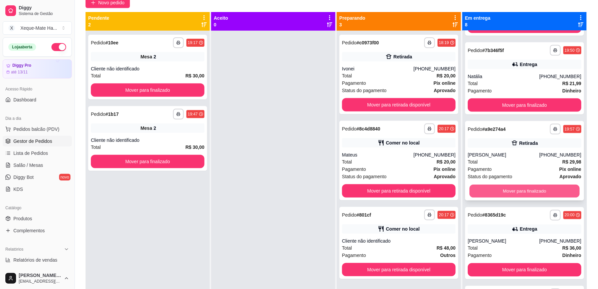
click at [536, 190] on button "Mover para finalizado" at bounding box center [524, 191] width 110 height 13
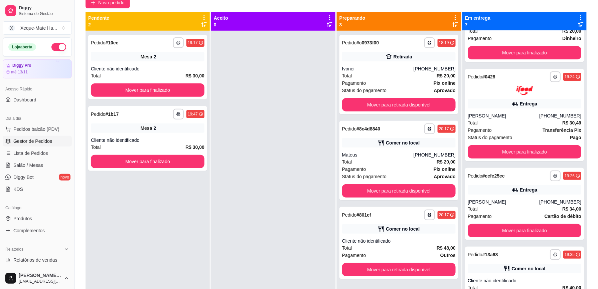
scroll to position [0, 0]
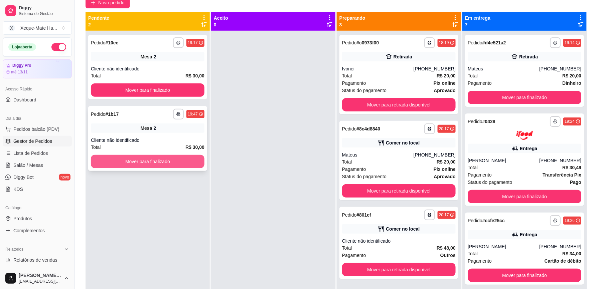
click at [150, 168] on button "Mover para finalizado" at bounding box center [148, 161] width 114 height 13
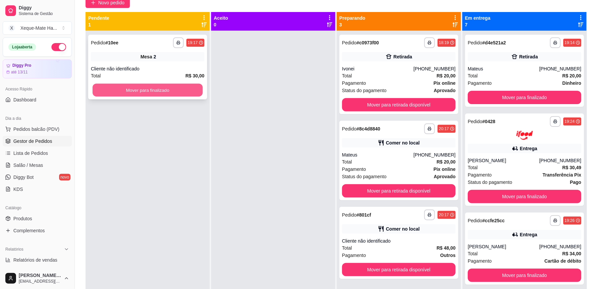
click at [195, 90] on button "Mover para finalizado" at bounding box center [147, 90] width 110 height 13
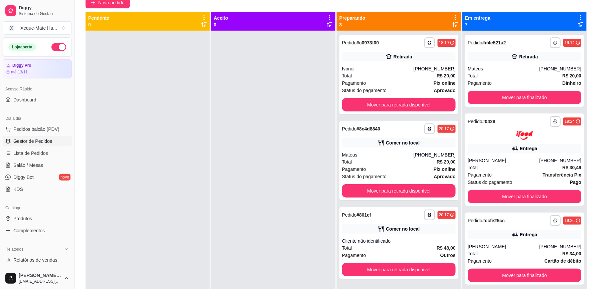
drag, startPoint x: 597, startPoint y: 163, endPoint x: 606, endPoint y: 142, distance: 22.6
click at [597, 142] on html "Diggy Sistema de Gestão X Xeque-Mate Ha ... Loja aberta Diggy Pro até 13/11 Ace…" at bounding box center [299, 81] width 598 height 289
drag, startPoint x: 606, startPoint y: 142, endPoint x: 587, endPoint y: 153, distance: 21.5
click at [587, 153] on div "**********" at bounding box center [336, 134] width 523 height 349
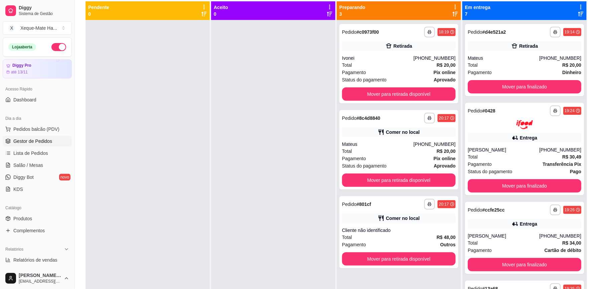
scroll to position [75, 0]
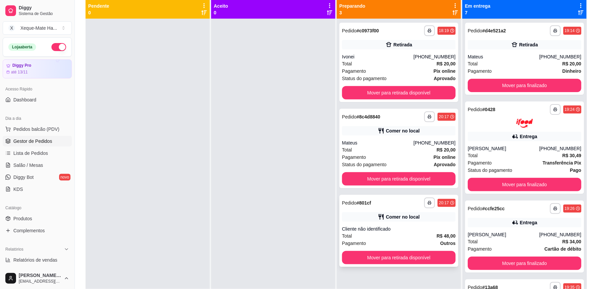
click at [398, 230] on div "Cliente não identificado" at bounding box center [399, 229] width 114 height 7
click at [34, 217] on link "Produtos" at bounding box center [37, 218] width 69 height 11
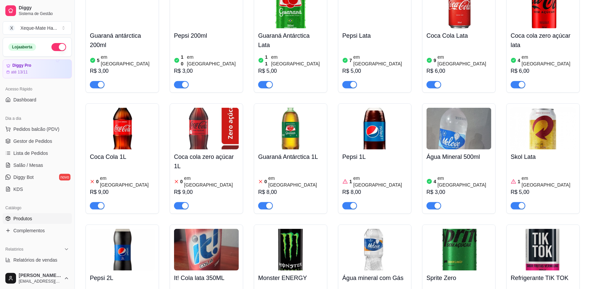
scroll to position [1961, 0]
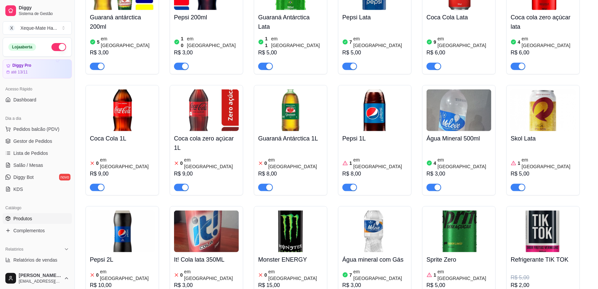
drag, startPoint x: 600, startPoint y: 30, endPoint x: 588, endPoint y: 226, distance: 196.7
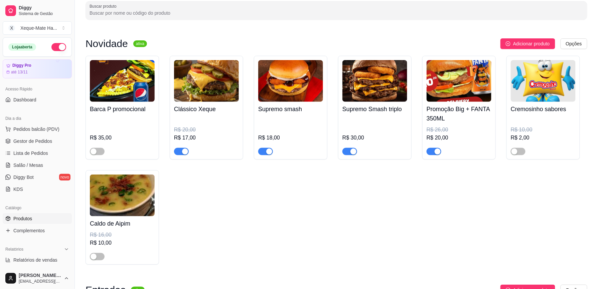
scroll to position [0, 0]
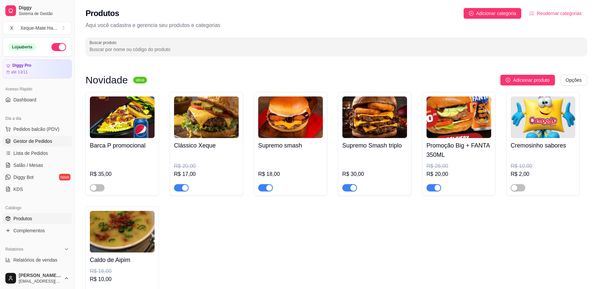
click at [33, 143] on span "Gestor de Pedidos" at bounding box center [32, 141] width 39 height 7
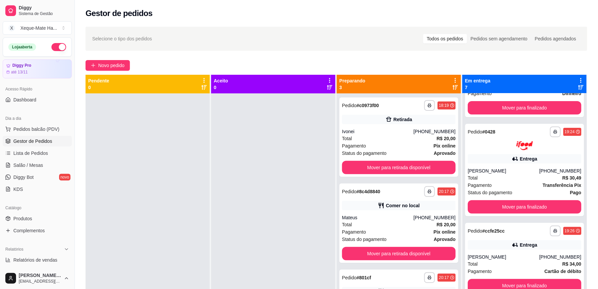
scroll to position [55, 0]
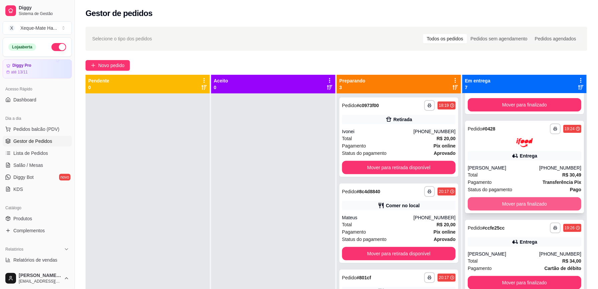
click at [548, 202] on button "Mover para finalizado" at bounding box center [524, 203] width 114 height 13
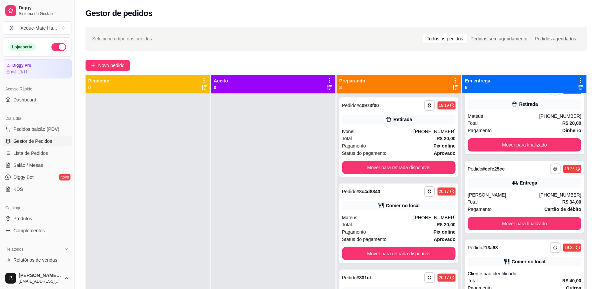
scroll to position [35, 0]
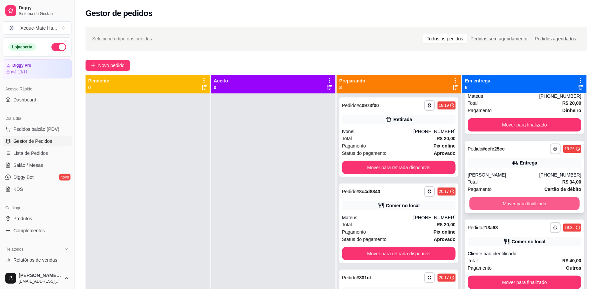
click at [538, 199] on button "Mover para finalizado" at bounding box center [524, 203] width 110 height 13
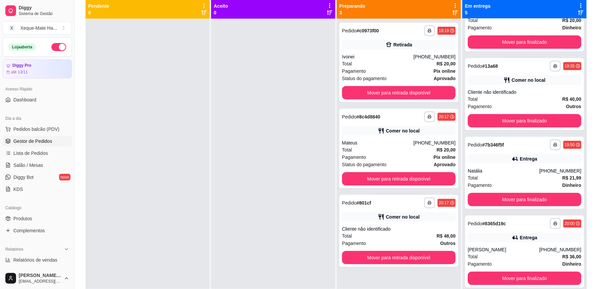
scroll to position [51, 0]
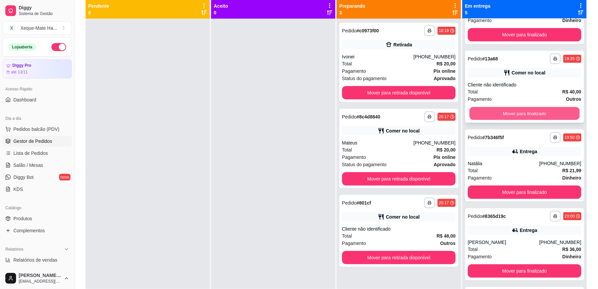
click at [539, 111] on button "Mover para finalizado" at bounding box center [524, 113] width 110 height 13
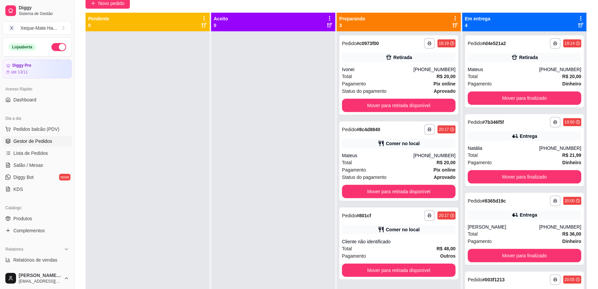
scroll to position [67, 0]
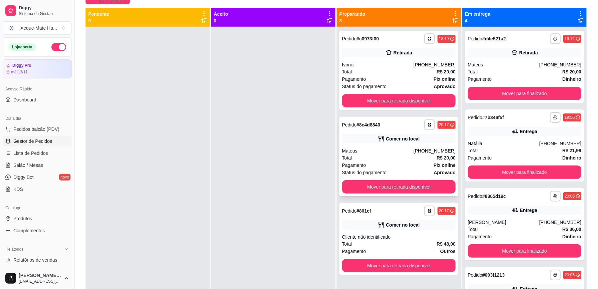
click at [389, 164] on div "Pagamento Pix online" at bounding box center [399, 165] width 114 height 7
click at [397, 229] on div "Comer no local" at bounding box center [399, 224] width 114 height 9
click at [413, 190] on button "Mover para retirada disponível" at bounding box center [399, 186] width 114 height 13
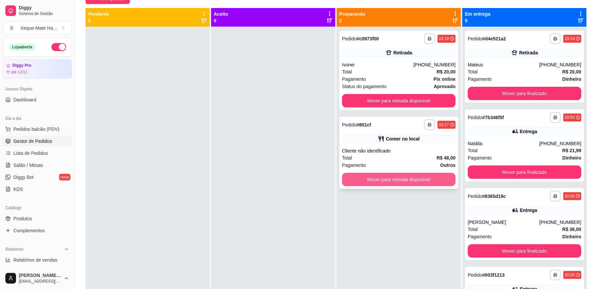
click at [422, 183] on button "Mover para retirada disponível" at bounding box center [399, 179] width 114 height 13
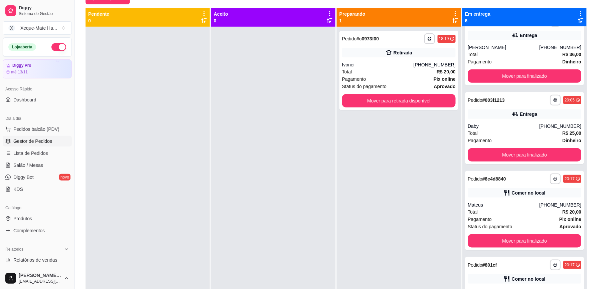
scroll to position [198, 0]
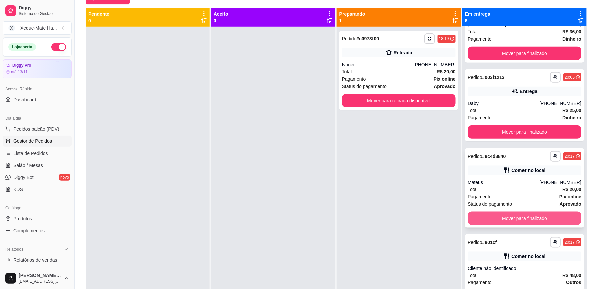
click at [543, 215] on button "Mover para finalizado" at bounding box center [524, 218] width 114 height 13
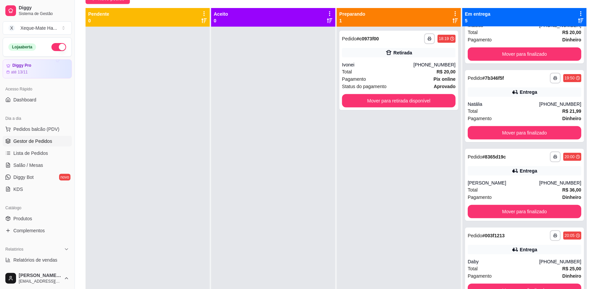
scroll to position [0, 0]
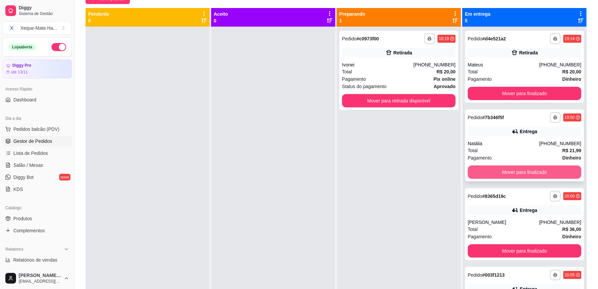
click at [544, 170] on button "Mover para finalizado" at bounding box center [524, 172] width 114 height 13
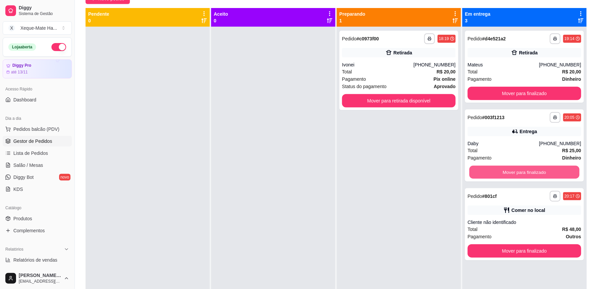
click at [544, 170] on button "Mover para finalizado" at bounding box center [524, 172] width 110 height 13
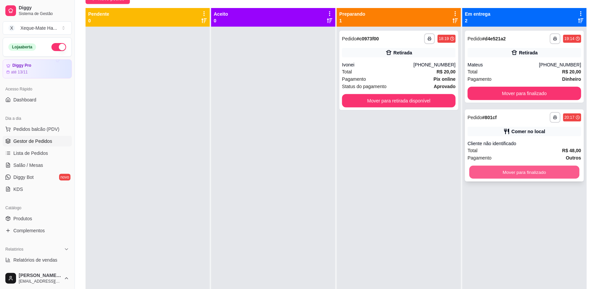
click at [539, 170] on button "Mover para finalizado" at bounding box center [524, 172] width 110 height 13
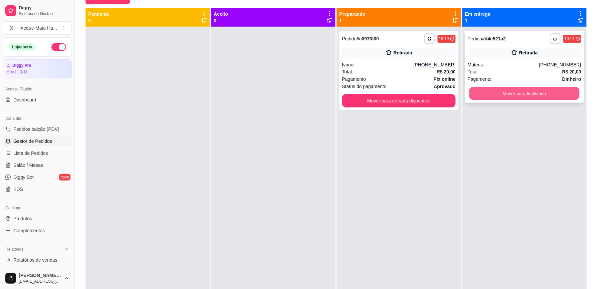
click at [534, 92] on button "Mover para finalizado" at bounding box center [524, 93] width 110 height 13
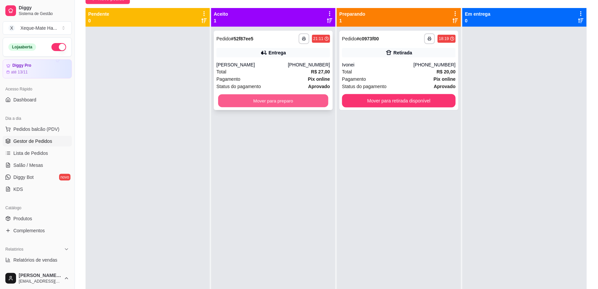
click at [317, 96] on button "Mover para preparo" at bounding box center [273, 100] width 110 height 13
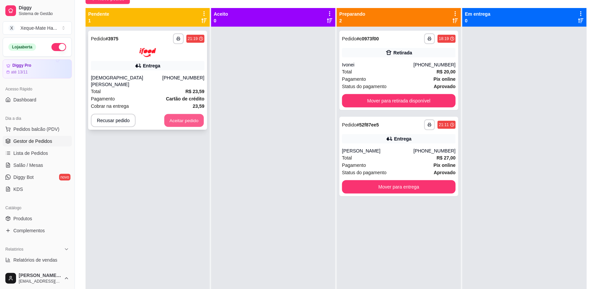
click at [188, 119] on button "Aceitar pedido" at bounding box center [183, 120] width 39 height 13
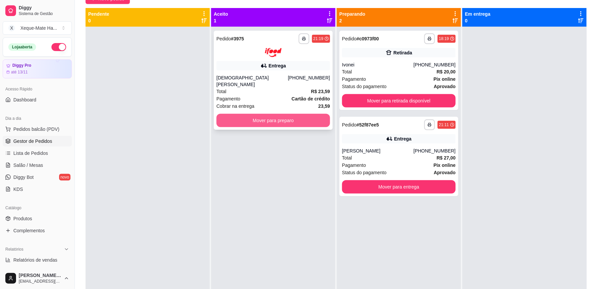
click at [297, 117] on button "Mover para preparo" at bounding box center [273, 120] width 114 height 13
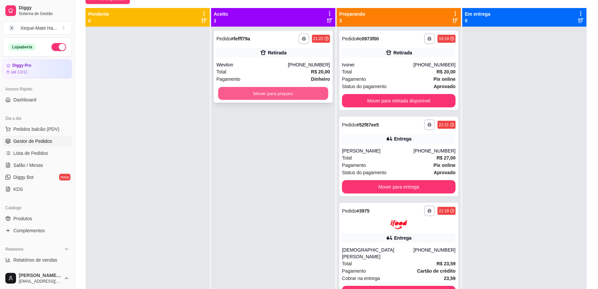
click at [266, 91] on button "Mover para preparo" at bounding box center [273, 93] width 110 height 13
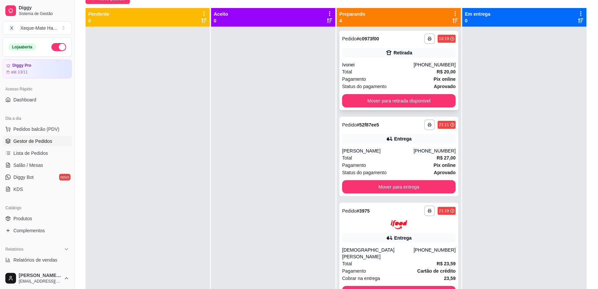
click at [403, 71] on div "Total R$ 20,00" at bounding box center [399, 71] width 114 height 7
click at [404, 151] on div "[PERSON_NAME]" at bounding box center [377, 151] width 71 height 7
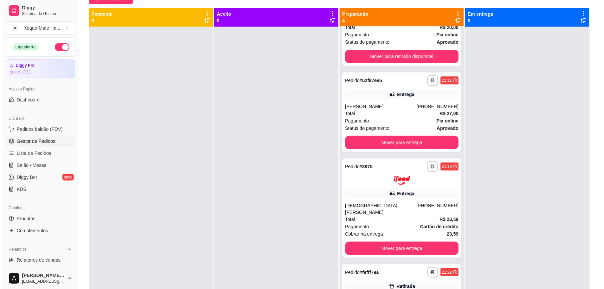
scroll to position [46, 0]
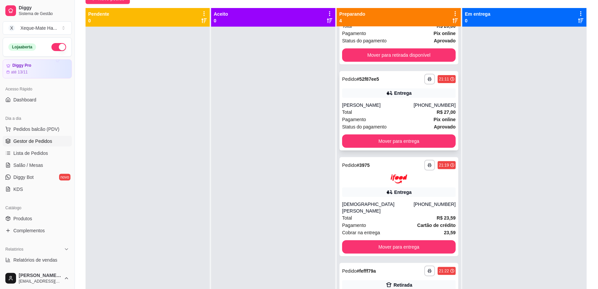
click at [377, 122] on div "Pagamento Pix online" at bounding box center [399, 119] width 114 height 7
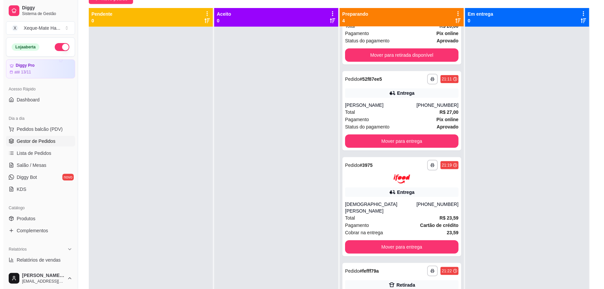
scroll to position [66, 0]
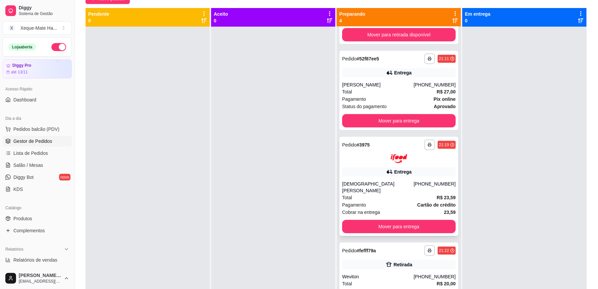
click at [403, 186] on div "[DEMOGRAPHIC_DATA][PERSON_NAME]" at bounding box center [377, 187] width 71 height 13
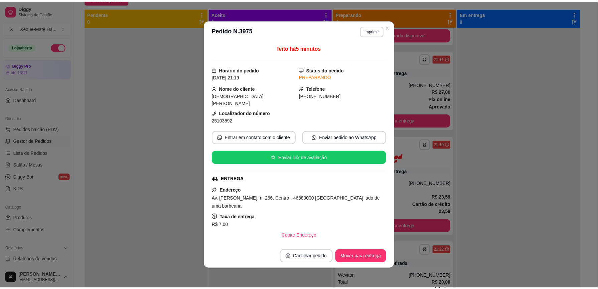
scroll to position [25, 0]
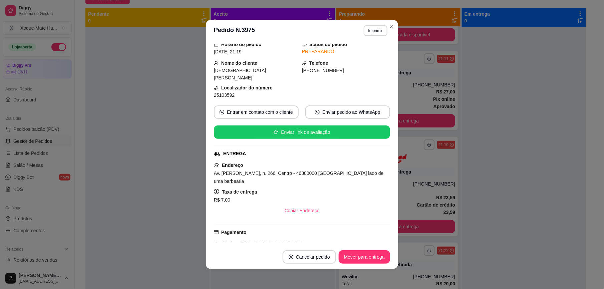
drag, startPoint x: 378, startPoint y: 162, endPoint x: 378, endPoint y: 173, distance: 11.4
click at [378, 173] on div "feito há 5 minutos Horário do pedido [DATE] 21:19 Status do pedido PREPARANDO N…" at bounding box center [302, 143] width 176 height 198
drag, startPoint x: 378, startPoint y: 173, endPoint x: 379, endPoint y: 179, distance: 6.4
click at [379, 176] on span "Av. [PERSON_NAME], n. 266, Centro - 46880000 [GEOGRAPHIC_DATA] lado de uma barb…" at bounding box center [299, 177] width 170 height 13
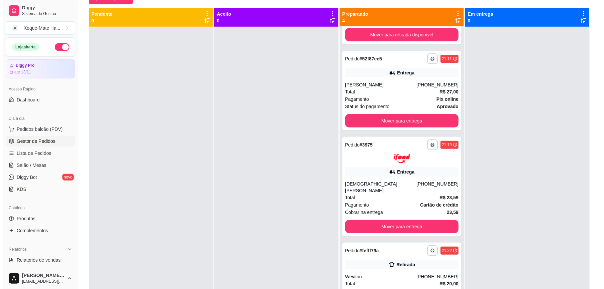
scroll to position [74, 0]
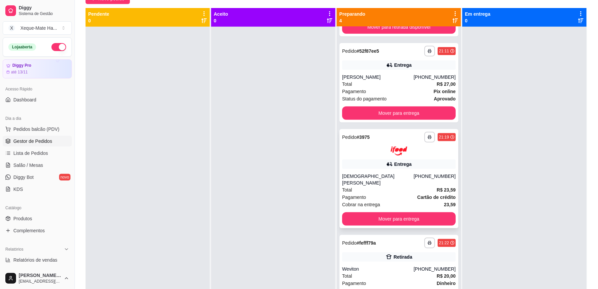
click at [399, 189] on div "Total R$ 23,59" at bounding box center [399, 189] width 114 height 7
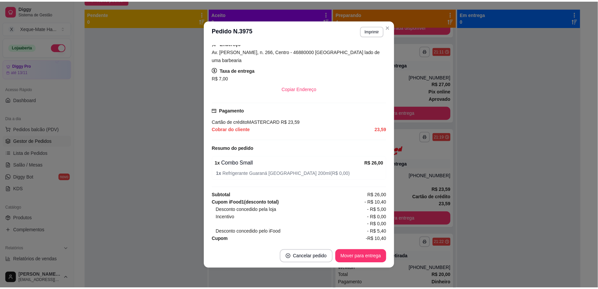
scroll to position [151, 0]
